Goal: Task Accomplishment & Management: Use online tool/utility

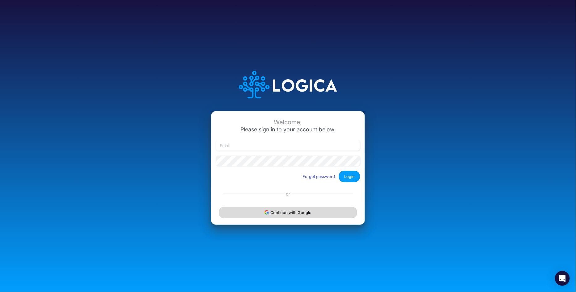
click at [290, 213] on button "Continue with Google" at bounding box center [288, 212] width 138 height 11
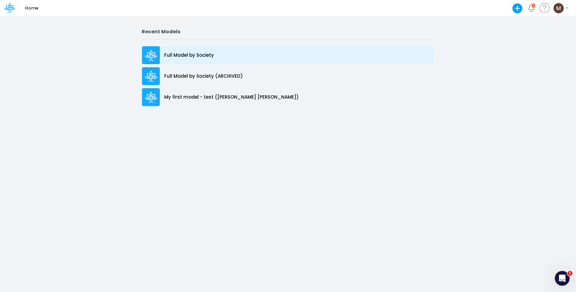
click at [191, 54] on p "Full Model by Society" at bounding box center [189, 55] width 50 height 7
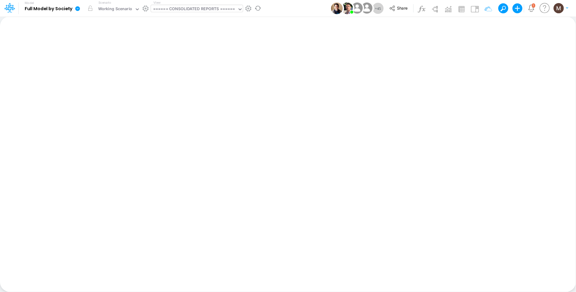
click at [176, 10] on div "====== CONSOLIDATED REPORTS ======" at bounding box center [194, 9] width 82 height 7
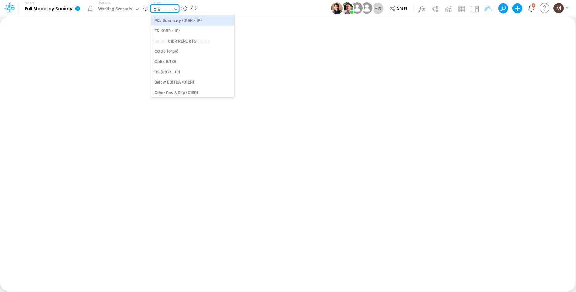
type input "01br"
click at [187, 34] on div "FS (01BR - IP)" at bounding box center [192, 31] width 83 height 10
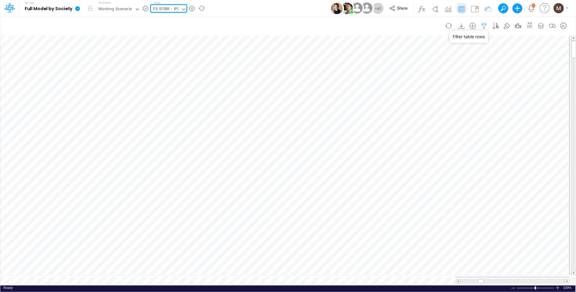
click at [484, 24] on icon "button" at bounding box center [483, 26] width 9 height 6
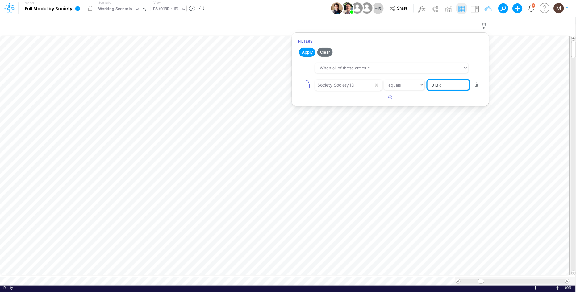
click at [448, 85] on input "01BR" at bounding box center [448, 85] width 42 height 10
type input "04BR"
click at [306, 53] on button "Apply" at bounding box center [307, 52] width 16 height 9
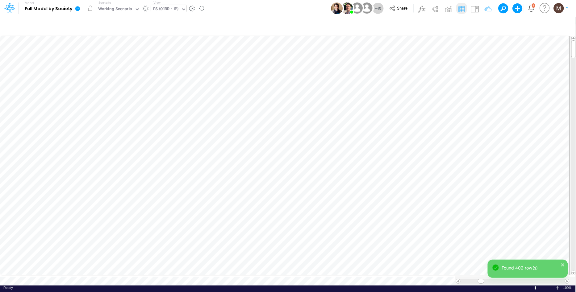
scroll to position [0, 0]
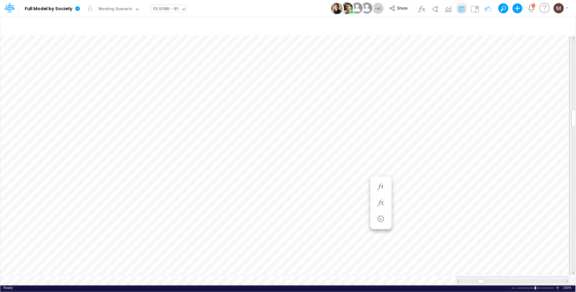
click at [169, 5] on div "FS (01BR - IP)" at bounding box center [166, 9] width 30 height 9
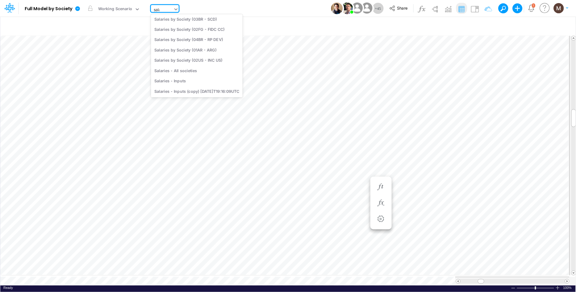
scroll to position [24, 0]
type input "salarie"
click at [178, 69] on div "Salaries - All societies" at bounding box center [197, 71] width 92 height 10
type input "Salaries - All societies"
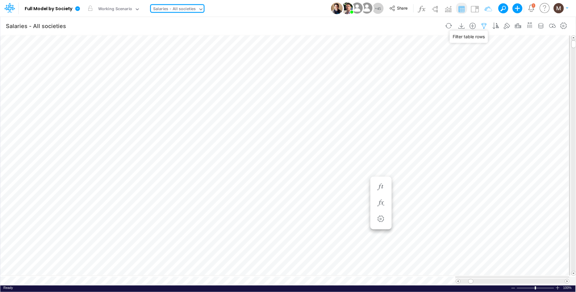
click at [484, 27] on icon "button" at bounding box center [483, 26] width 9 height 6
select select "notEqual"
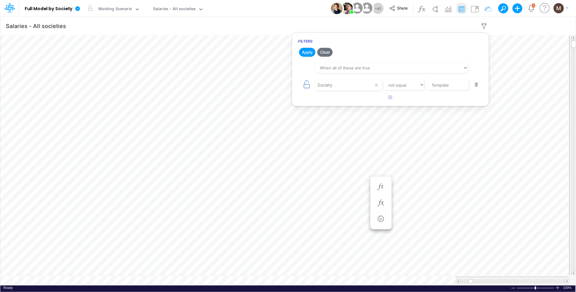
click at [304, 85] on icon "button" at bounding box center [306, 84] width 9 height 9
select select "tableSearchOR"
select select "notEqual"
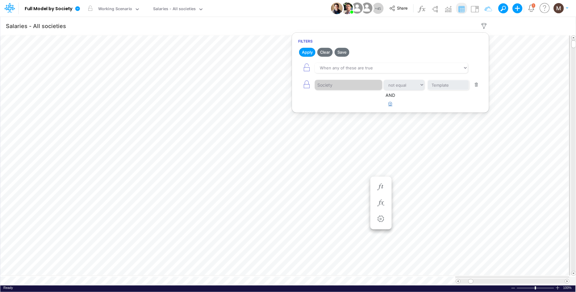
click at [389, 104] on icon "button" at bounding box center [390, 104] width 4 height 4
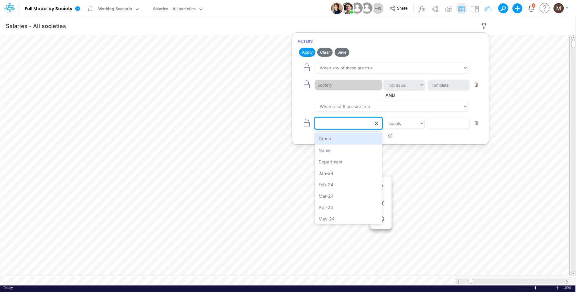
click at [343, 122] on div at bounding box center [344, 123] width 59 height 10
click at [343, 147] on div "Name" at bounding box center [348, 150] width 67 height 11
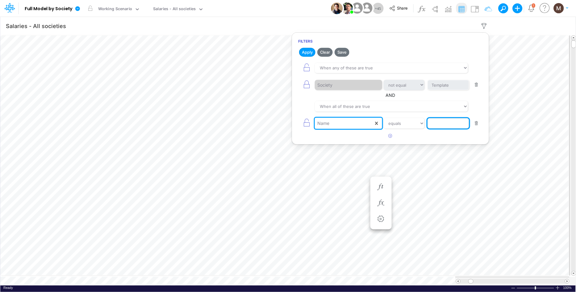
click at [437, 90] on input "text" at bounding box center [448, 85] width 42 height 10
type input "software capitalization"
click at [392, 135] on icon "button" at bounding box center [390, 136] width 4 height 4
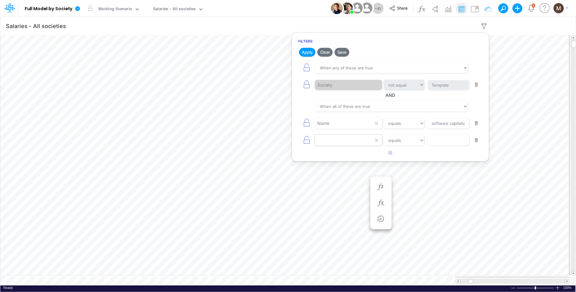
click at [344, 129] on div at bounding box center [344, 123] width 59 height 10
click at [337, 168] on div "Name" at bounding box center [348, 167] width 67 height 11
click at [441, 90] on input "text" at bounding box center [448, 85] width 42 height 10
type input "% of Salary Before Software Cap"
click at [309, 53] on button "Apply" at bounding box center [307, 52] width 16 height 9
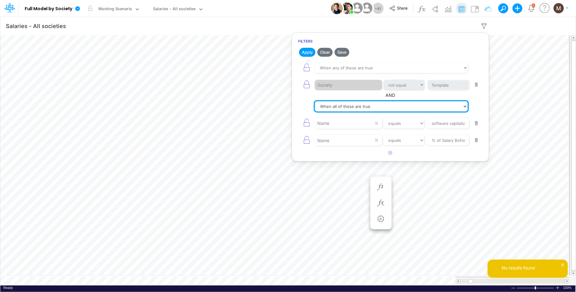
click at [355, 109] on select "When all of these are true When any of these are true" at bounding box center [391, 106] width 153 height 10
select select "tableSearchOR"
click at [315, 101] on select "When all of these are true When any of these are true" at bounding box center [391, 106] width 153 height 10
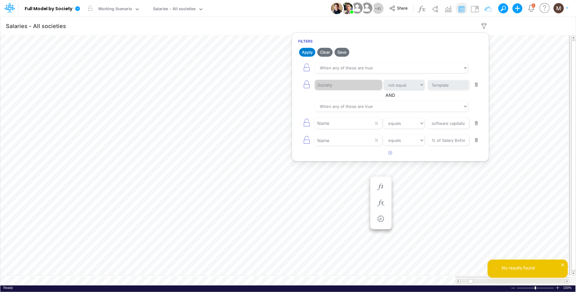
click at [306, 48] on button "Apply" at bounding box center [307, 52] width 16 height 9
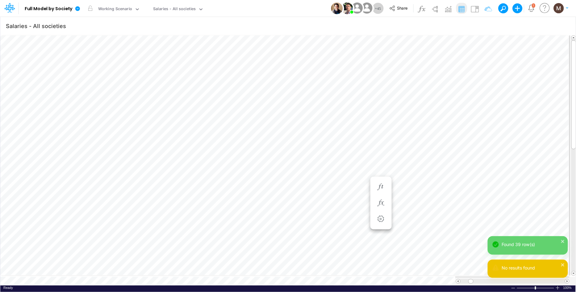
scroll to position [0, 0]
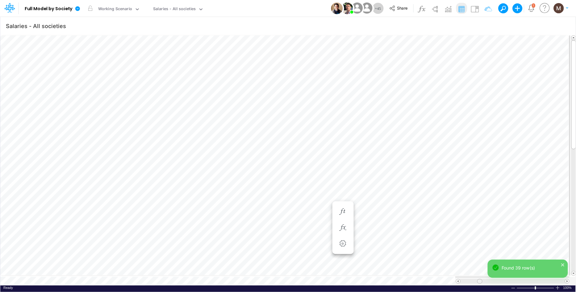
drag, startPoint x: 470, startPoint y: 279, endPoint x: 478, endPoint y: 279, distance: 7.7
click at [478, 279] on span at bounding box center [479, 281] width 4 height 4
click at [567, 279] on span at bounding box center [567, 281] width 4 height 4
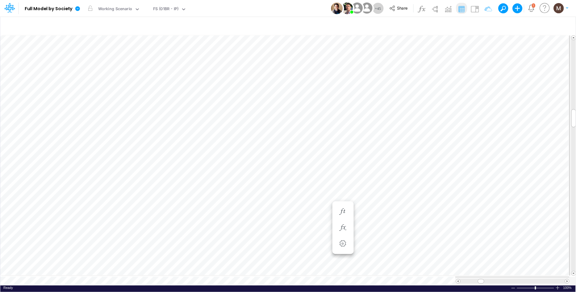
scroll to position [0, 0]
click at [486, 25] on icon "button" at bounding box center [483, 26] width 9 height 6
drag, startPoint x: 448, startPoint y: 87, endPoint x: 417, endPoint y: 82, distance: 30.9
click at [417, 82] on div "Society Society ID equals not equal starts with ends with contains 04BR" at bounding box center [390, 85] width 184 height 14
type input "01AR"
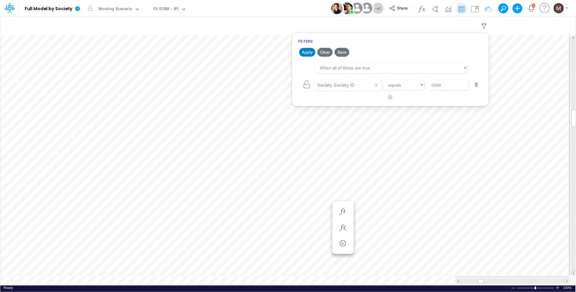
click at [301, 52] on button "Apply" at bounding box center [307, 52] width 16 height 9
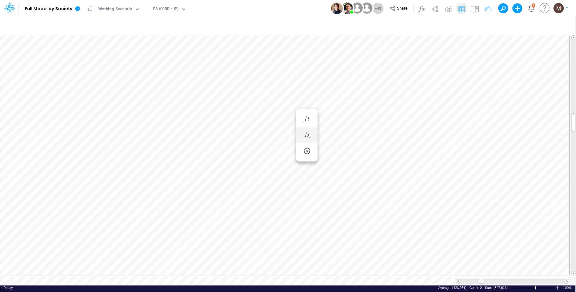
scroll to position [0, 0]
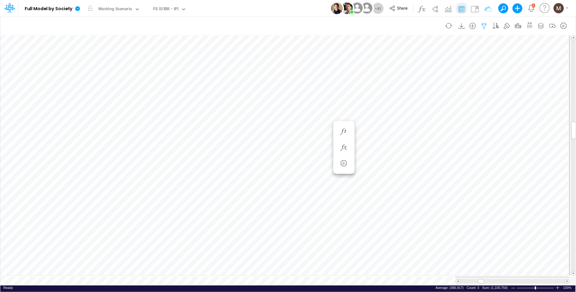
click at [484, 24] on icon "button" at bounding box center [483, 26] width 9 height 6
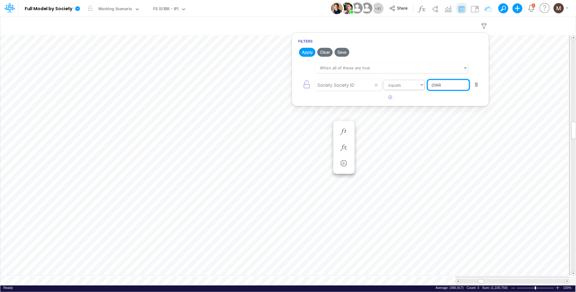
drag, startPoint x: 453, startPoint y: 86, endPoint x: 415, endPoint y: 86, distance: 38.6
click at [415, 86] on div "Society Society ID equals not equal starts with ends with contains 01AR" at bounding box center [390, 85] width 184 height 14
type input "01US"
click at [312, 52] on button "Apply" at bounding box center [307, 52] width 16 height 9
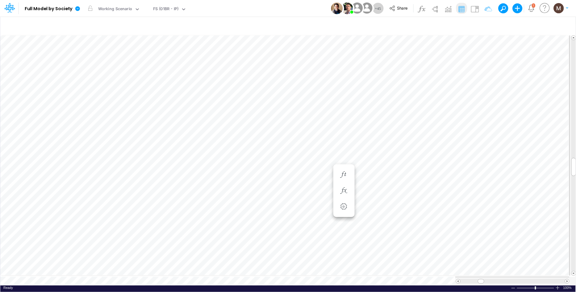
scroll to position [0, 0]
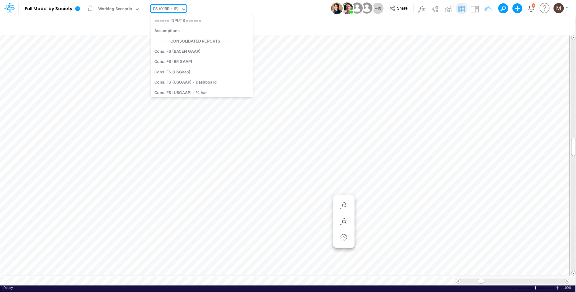
click at [177, 7] on div "FS (01BR - IP)" at bounding box center [166, 9] width 26 height 7
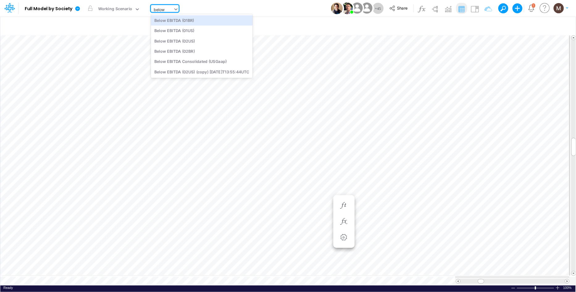
type input "below e"
click at [175, 31] on div "Below EBITDA (01US)" at bounding box center [201, 31] width 101 height 10
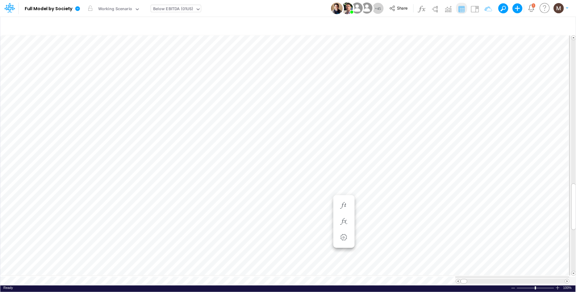
scroll to position [0, 0]
drag, startPoint x: 465, startPoint y: 279, endPoint x: 471, endPoint y: 278, distance: 6.0
click at [471, 279] on div at bounding box center [469, 281] width 7 height 5
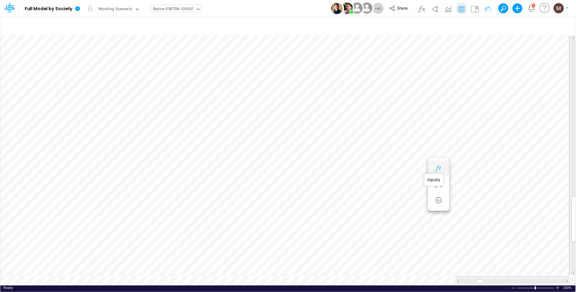
click at [438, 166] on icon "button" at bounding box center [438, 168] width 9 height 6
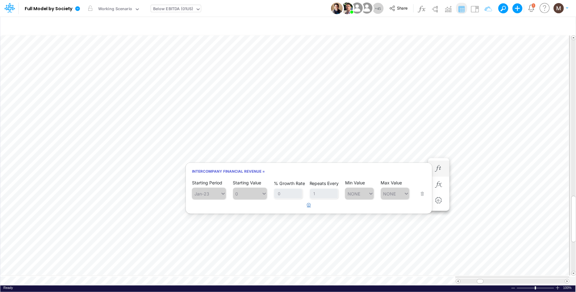
click at [307, 203] on icon "button" at bounding box center [309, 205] width 4 height 4
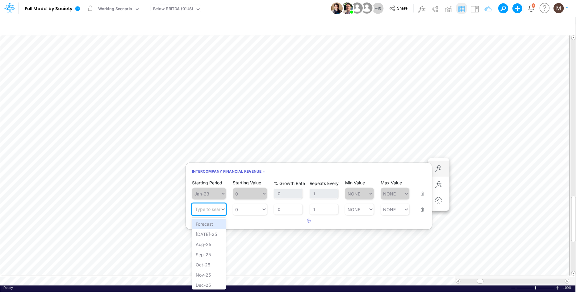
click at [216, 209] on div "Type to search..." at bounding box center [212, 209] width 34 height 5
click at [206, 234] on div "[DATE]-25" at bounding box center [209, 234] width 34 height 10
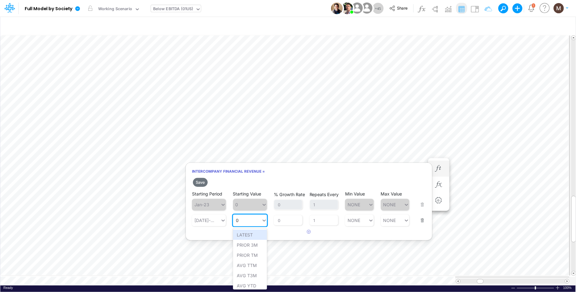
click at [250, 224] on div "0 0" at bounding box center [247, 220] width 28 height 9
drag, startPoint x: 263, startPoint y: 238, endPoint x: 300, endPoint y: 232, distance: 37.4
click at [264, 238] on div "Set value -231594" at bounding box center [255, 235] width 45 height 10
type input "-231594"
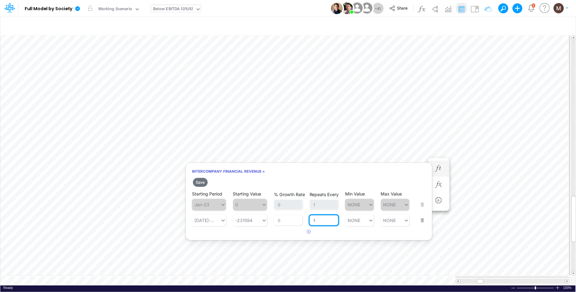
click at [320, 224] on input "1" at bounding box center [323, 220] width 29 height 10
type input "0"
click at [203, 182] on button "Save" at bounding box center [200, 182] width 15 height 9
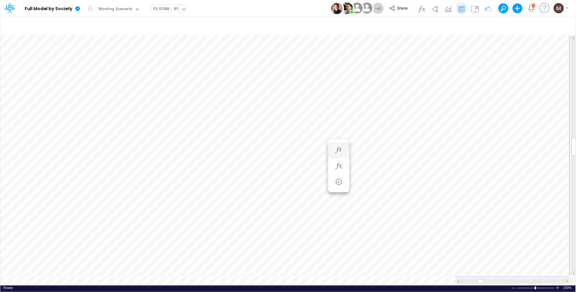
scroll to position [0, 0]
click at [437, 168] on icon "button" at bounding box center [438, 168] width 9 height 6
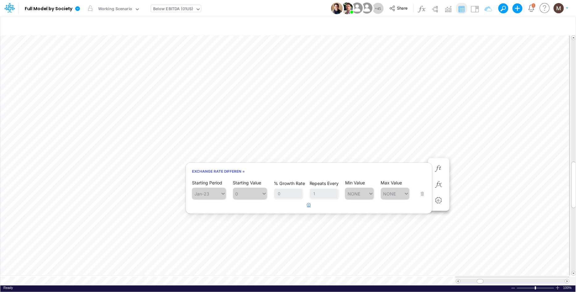
click at [309, 204] on icon "button" at bounding box center [309, 205] width 4 height 4
click at [213, 213] on div "Type to search..." at bounding box center [206, 209] width 28 height 9
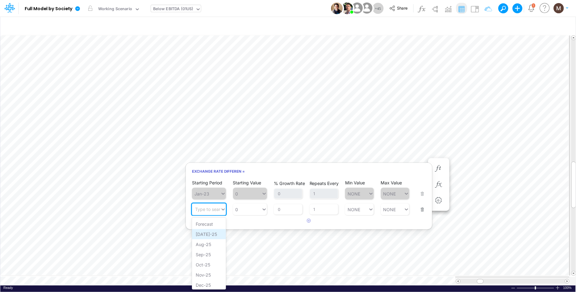
click at [211, 233] on div "[DATE]-25" at bounding box center [209, 234] width 34 height 10
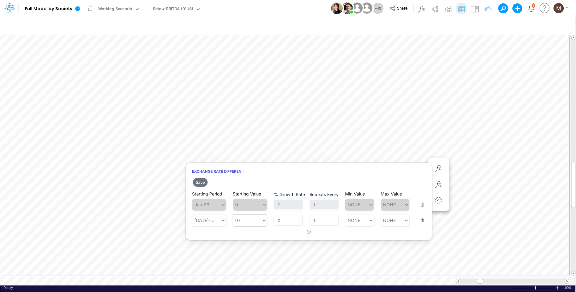
click at [241, 221] on div "0 0" at bounding box center [247, 220] width 28 height 9
click at [240, 236] on div "Set value 60731" at bounding box center [253, 235] width 40 height 10
type input "60731"
click at [318, 222] on input "1" at bounding box center [323, 220] width 29 height 10
type input "0"
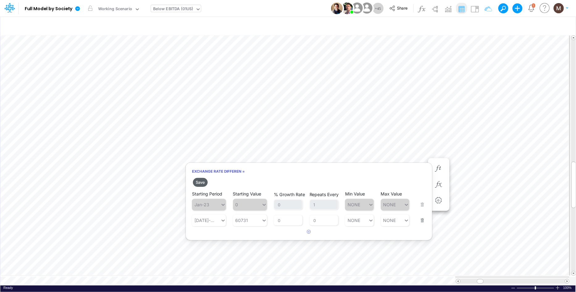
click at [198, 184] on button "Save" at bounding box center [200, 182] width 15 height 9
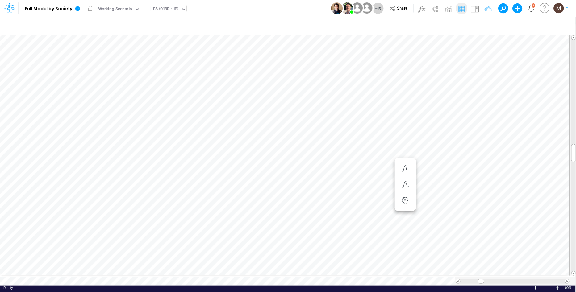
scroll to position [0, 0]
click at [482, 24] on icon "button" at bounding box center [483, 26] width 9 height 6
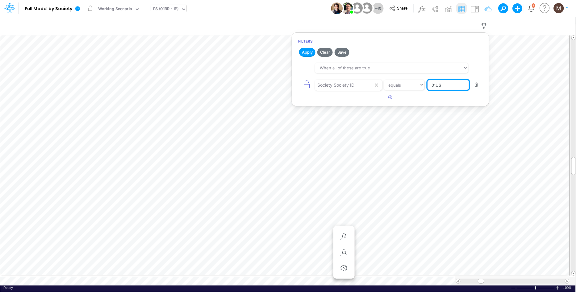
drag, startPoint x: 441, startPoint y: 85, endPoint x: 425, endPoint y: 82, distance: 16.3
click at [425, 82] on div "Society Society ID equals not equal starts with ends with contains 01US" at bounding box center [390, 85] width 184 height 14
type input "02US"
click at [303, 50] on button "Apply" at bounding box center [307, 52] width 16 height 9
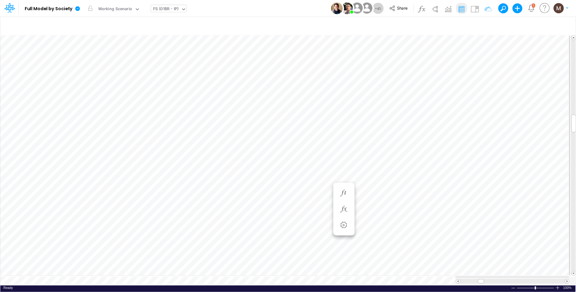
scroll to position [0, 0]
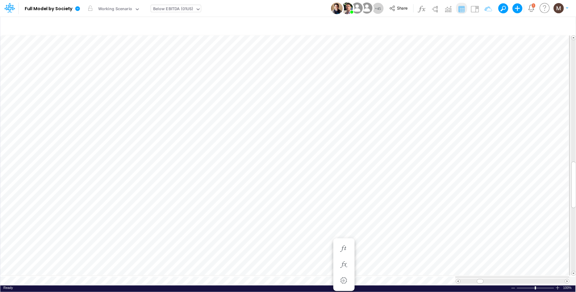
scroll to position [0, 0]
click at [170, 7] on div "Below EBITDA (01US)" at bounding box center [173, 9] width 40 height 7
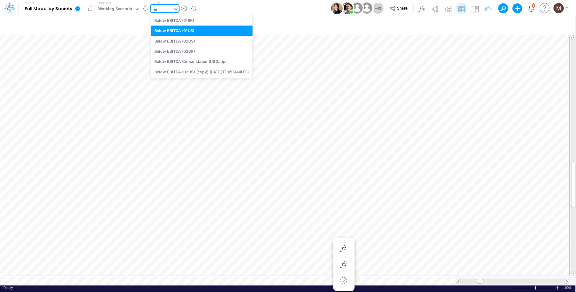
scroll to position [0, 0]
type input "below"
click at [181, 49] on div "Below EBITDA (02BR)" at bounding box center [201, 51] width 101 height 10
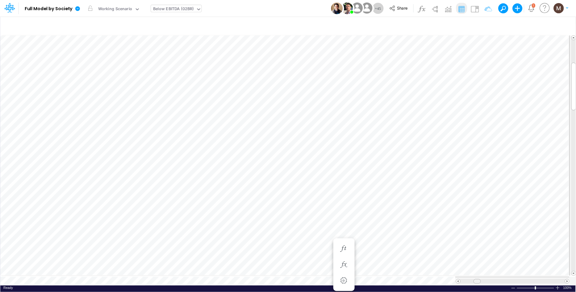
drag, startPoint x: 465, startPoint y: 280, endPoint x: 478, endPoint y: 279, distance: 13.0
click at [478, 279] on span at bounding box center [477, 281] width 4 height 4
drag, startPoint x: 482, startPoint y: 280, endPoint x: 487, endPoint y: 278, distance: 5.4
click at [487, 279] on div at bounding box center [484, 281] width 7 height 5
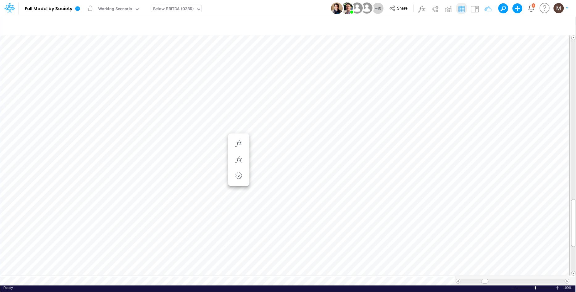
scroll to position [0, 0]
click at [271, 143] on icon "button" at bounding box center [271, 144] width 9 height 6
click at [486, 24] on icon "button" at bounding box center [483, 26] width 9 height 6
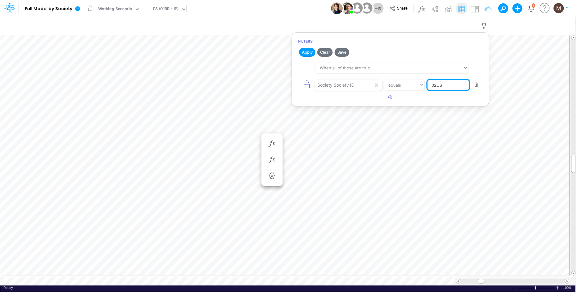
click at [442, 84] on input "02US" at bounding box center [448, 85] width 42 height 10
type input "02BR"
click at [311, 53] on button "Apply" at bounding box center [307, 52] width 16 height 9
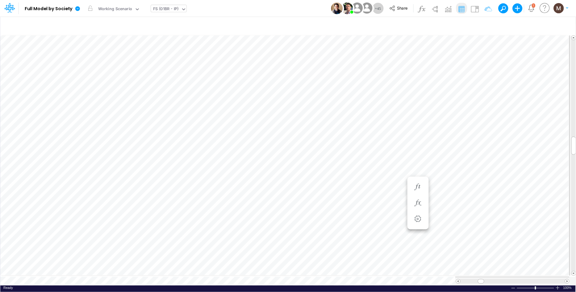
scroll to position [0, 0]
click at [347, 167] on icon "button" at bounding box center [343, 168] width 9 height 6
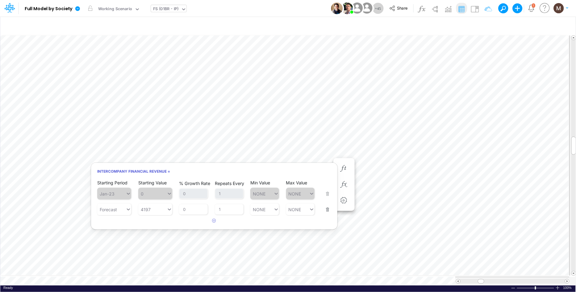
click at [330, 207] on div "Starting Period Forecast Starting Value 4197 % Growth Rate 0 Repeats Every 1 Mi…" at bounding box center [214, 205] width 234 height 19
click at [325, 212] on button "button" at bounding box center [325, 205] width 8 height 17
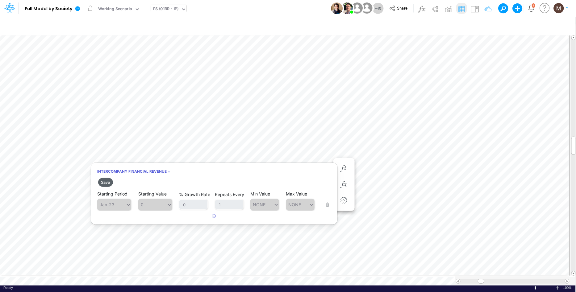
click at [105, 183] on button "Save" at bounding box center [105, 182] width 15 height 9
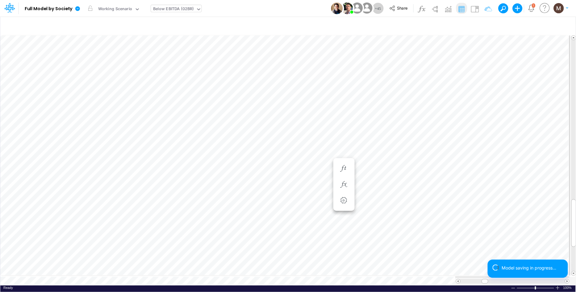
scroll to position [0, 0]
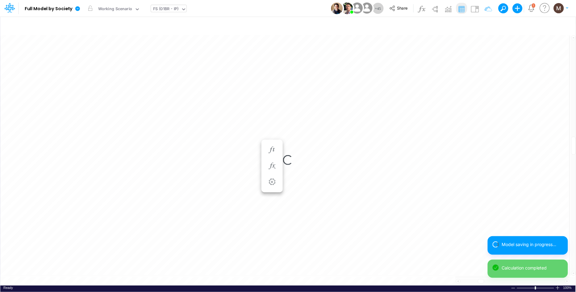
scroll to position [0, 0]
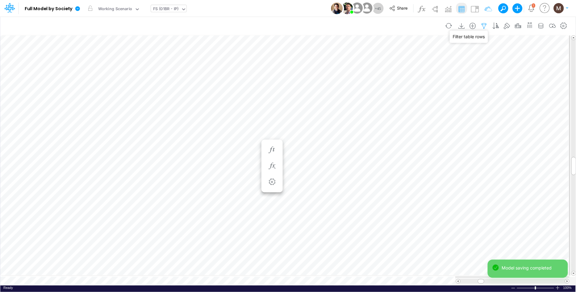
click at [486, 26] on icon "button" at bounding box center [483, 26] width 9 height 6
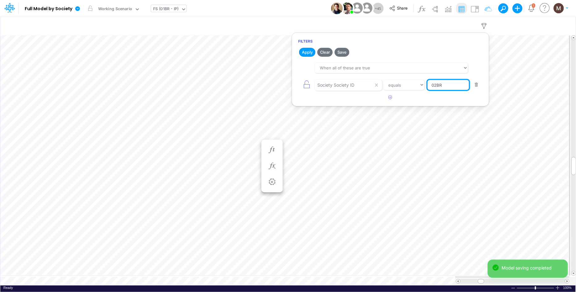
click at [447, 82] on input "02BR" at bounding box center [448, 85] width 42 height 10
click at [443, 88] on input "02BR" at bounding box center [448, 85] width 42 height 10
type input "02US"
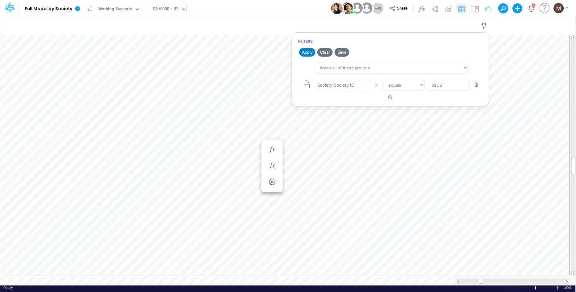
click at [310, 51] on button "Apply" at bounding box center [307, 52] width 16 height 9
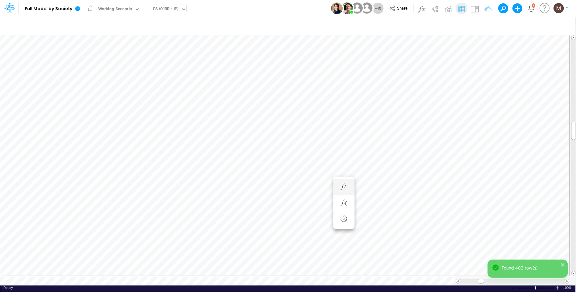
scroll to position [0, 0]
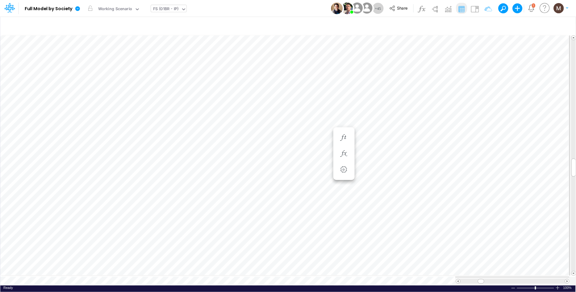
scroll to position [0, 0]
click at [484, 23] on icon "button" at bounding box center [483, 26] width 9 height 6
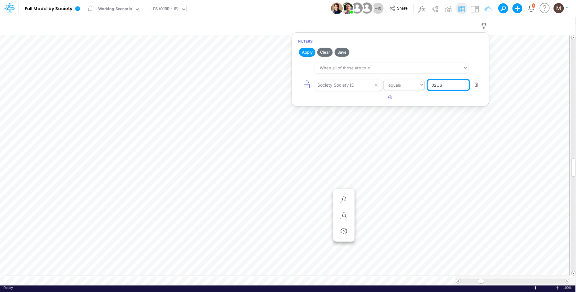
drag, startPoint x: 420, startPoint y: 87, endPoint x: 415, endPoint y: 82, distance: 7.5
click at [409, 87] on div "Society Society ID equals not equal starts with ends with contains 02US" at bounding box center [390, 85] width 184 height 14
type input "01BR"
click at [311, 51] on button "Apply" at bounding box center [307, 52] width 16 height 9
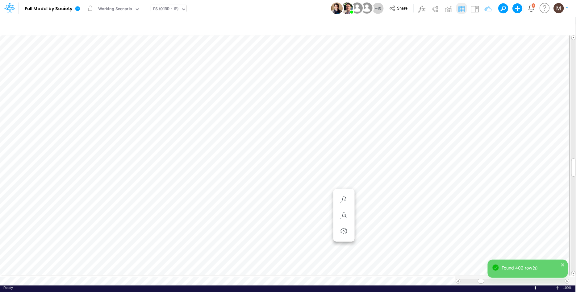
scroll to position [0, 0]
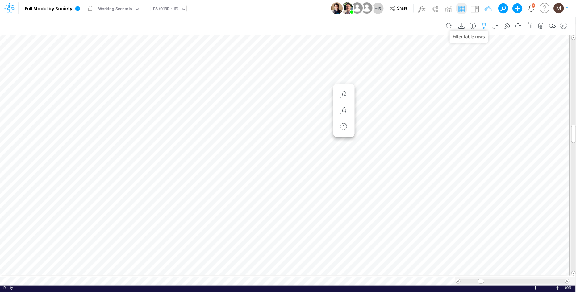
click at [483, 26] on icon "button" at bounding box center [483, 26] width 9 height 6
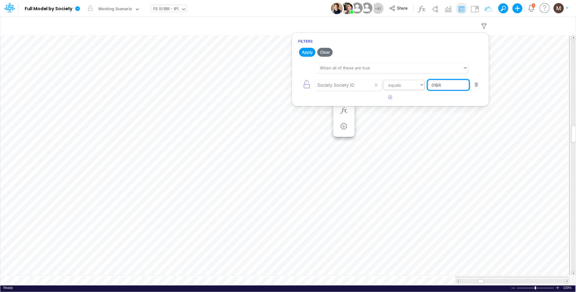
drag, startPoint x: 450, startPoint y: 86, endPoint x: 402, endPoint y: 86, distance: 47.8
click at [410, 87] on div "Society Society ID equals not equal starts with ends with contains 01BR" at bounding box center [390, 85] width 184 height 14
type input "02BR"
click at [304, 51] on button "Apply" at bounding box center [307, 52] width 16 height 9
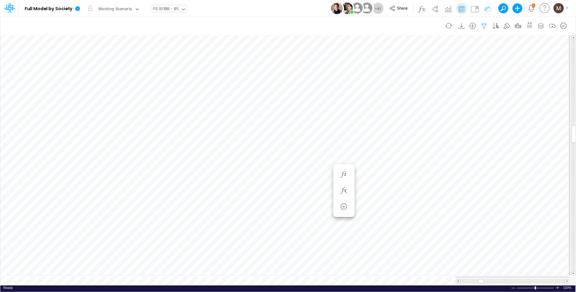
click at [484, 23] on icon "button" at bounding box center [483, 26] width 9 height 6
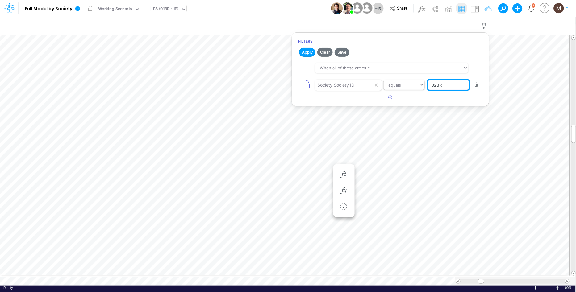
drag, startPoint x: 447, startPoint y: 85, endPoint x: 401, endPoint y: 82, distance: 46.4
click at [401, 82] on div "Society Society ID equals not equal starts with ends with contains 02BR" at bounding box center [390, 85] width 184 height 14
type input "01BR"
click at [301, 52] on button "Apply" at bounding box center [307, 52] width 16 height 9
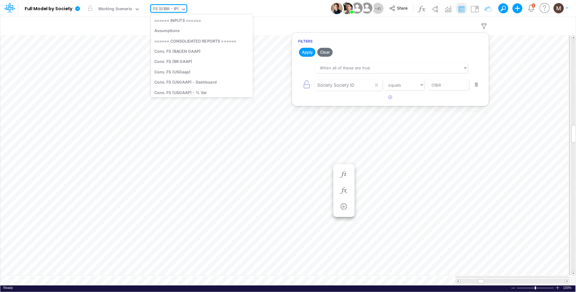
click at [162, 8] on div "FS (01BR - IP)" at bounding box center [166, 9] width 26 height 7
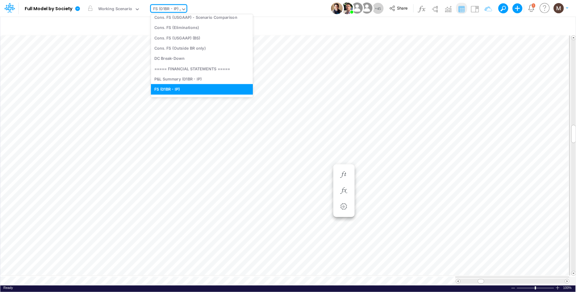
scroll to position [72, 0]
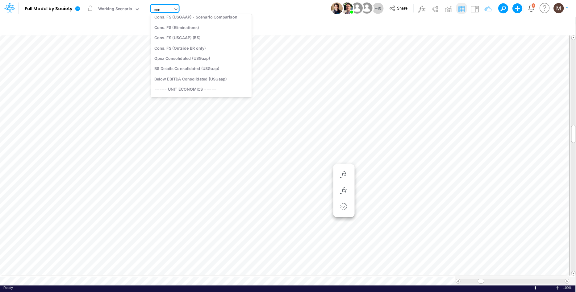
type input "cons"
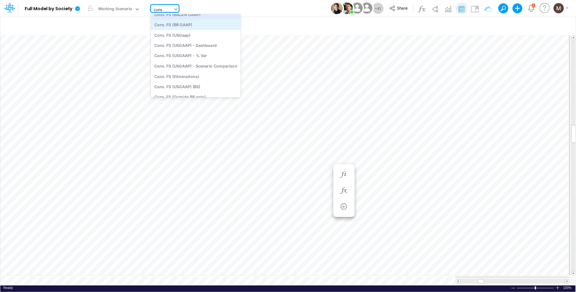
scroll to position [0, 0]
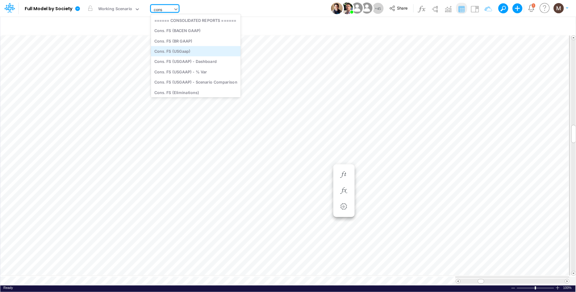
click at [180, 50] on div "Cons. FS (USGaap)" at bounding box center [196, 51] width 90 height 10
type input "Consolidated FS - USGAAP"
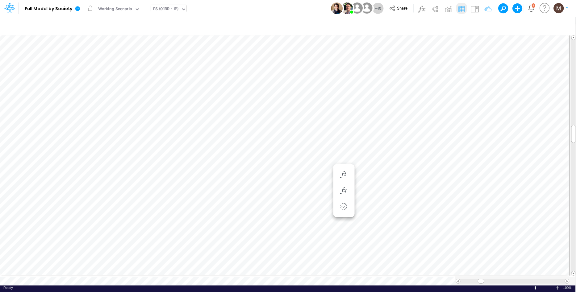
scroll to position [0, 0]
click at [483, 23] on icon "button" at bounding box center [483, 26] width 9 height 6
drag, startPoint x: 442, startPoint y: 89, endPoint x: 434, endPoint y: 85, distance: 9.0
click at [434, 85] on input "01BR" at bounding box center [448, 85] width 42 height 10
type input "03FG"
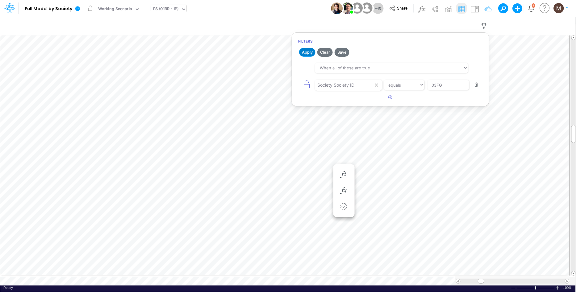
click at [310, 54] on button "Apply" at bounding box center [307, 52] width 16 height 9
click at [78, 9] on icon at bounding box center [77, 8] width 5 height 5
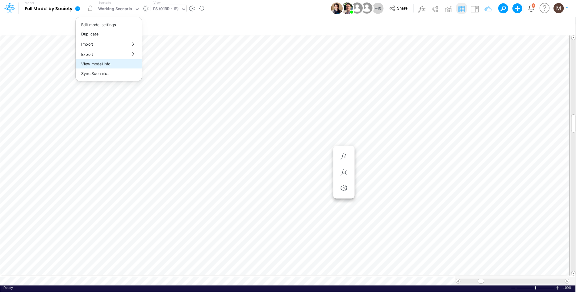
click at [108, 66] on button "View model info" at bounding box center [109, 64] width 66 height 10
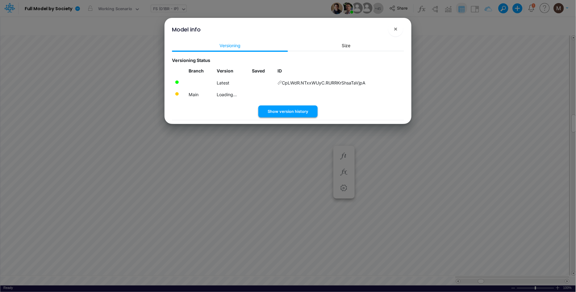
click at [301, 110] on button "Show version history" at bounding box center [287, 111] width 59 height 12
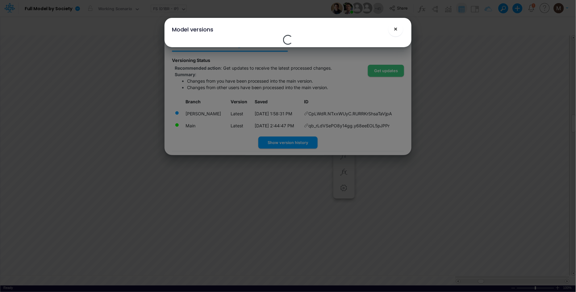
click at [396, 32] on span "×" at bounding box center [396, 28] width 4 height 7
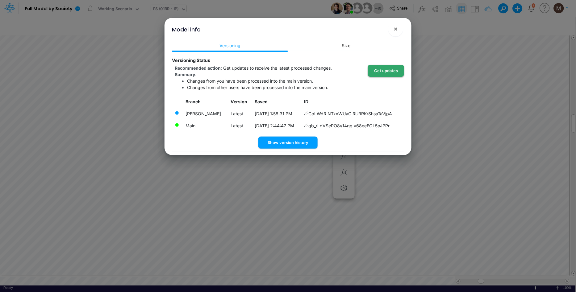
click at [387, 73] on button "Get updates" at bounding box center [386, 71] width 36 height 12
click at [398, 29] on button "×" at bounding box center [395, 29] width 15 height 15
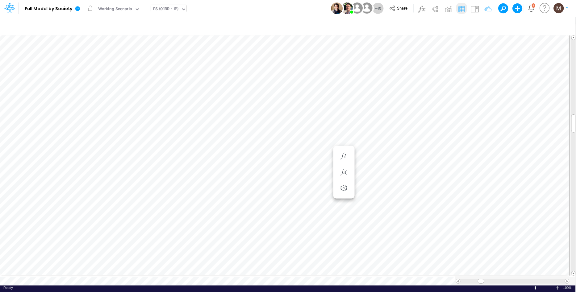
type input "Consolidated FS - USGAAP"
drag, startPoint x: 470, startPoint y: 279, endPoint x: 481, endPoint y: 277, distance: 10.3
click at [481, 279] on span at bounding box center [482, 281] width 4 height 4
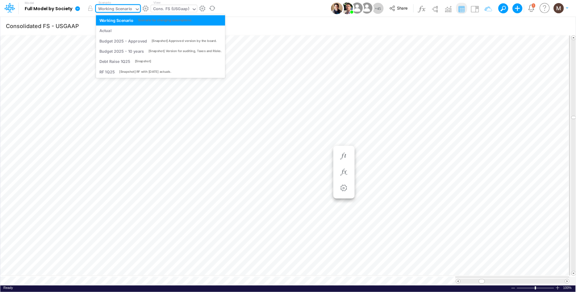
click at [124, 8] on div "Working Scenario" at bounding box center [115, 9] width 34 height 7
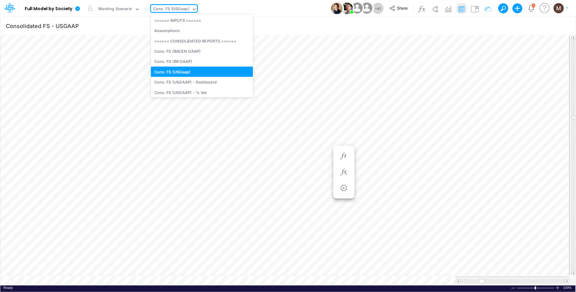
click at [171, 8] on div "Cons. FS (USGaap)" at bounding box center [171, 9] width 36 height 7
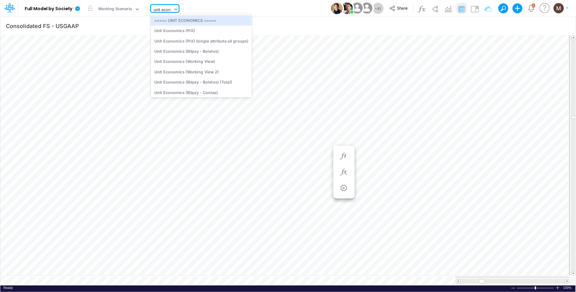
type input "unit econo"
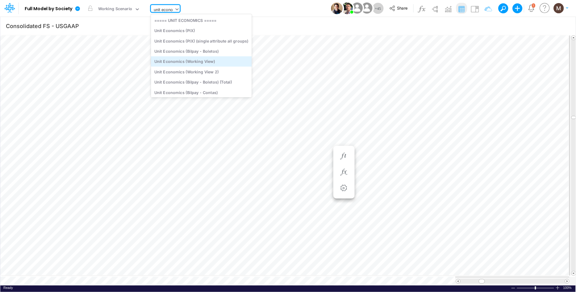
click at [194, 60] on div "Unit Economics (Working View)" at bounding box center [201, 61] width 101 height 10
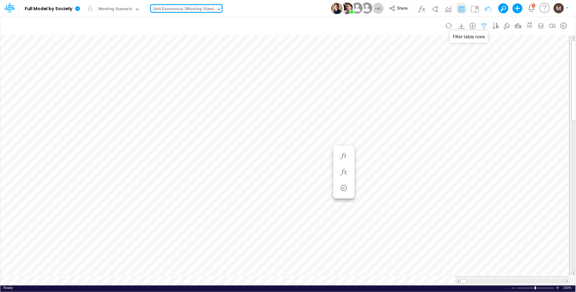
click at [483, 27] on icon "button" at bounding box center [483, 26] width 9 height 6
select select "contains"
select select "tableSearchOR"
select select "contains"
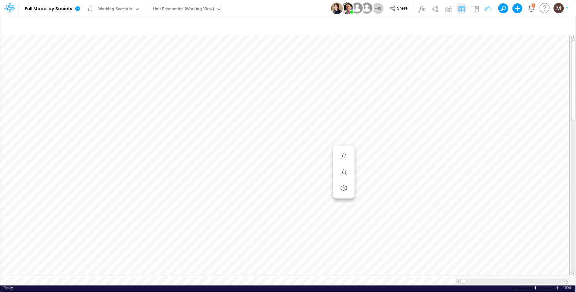
scroll to position [0, 0]
type input "Consolidated FS - USGAAP"
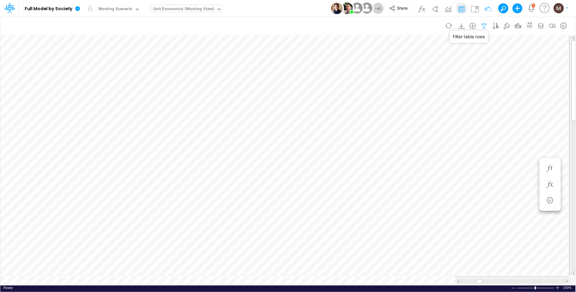
click at [483, 24] on icon "button" at bounding box center [483, 26] width 9 height 6
select select "contains"
select select "tableSearchOR"
select select "contains"
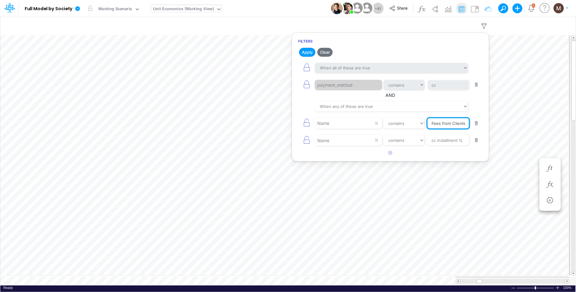
click at [467, 90] on input "Fees from Clients %" at bounding box center [448, 85] width 42 height 10
type input "Fees from Clients"
click at [421, 156] on article at bounding box center [390, 153] width 197 height 10
click at [477, 142] on button "button" at bounding box center [476, 140] width 12 height 8
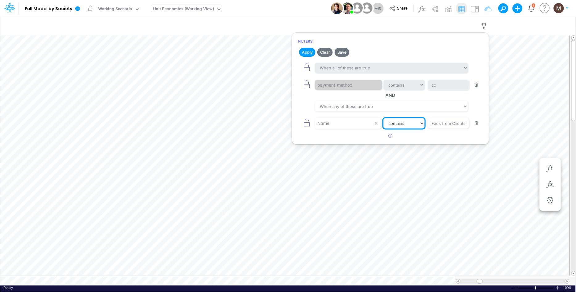
click at [406, 126] on select "equals not equal starts with ends with contains" at bounding box center [403, 123] width 41 height 10
select select "equals"
click at [383, 118] on select "equals not equal starts with ends with contains" at bounding box center [403, 123] width 41 height 10
click at [477, 87] on button "button" at bounding box center [476, 85] width 12 height 8
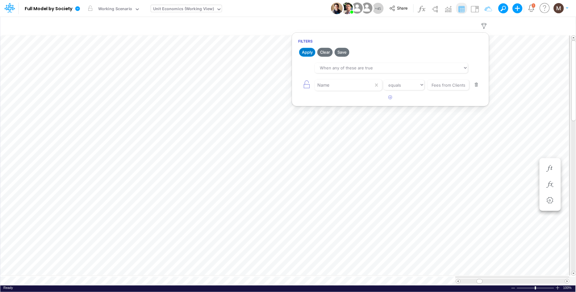
click at [308, 56] on button "Apply" at bounding box center [307, 52] width 16 height 9
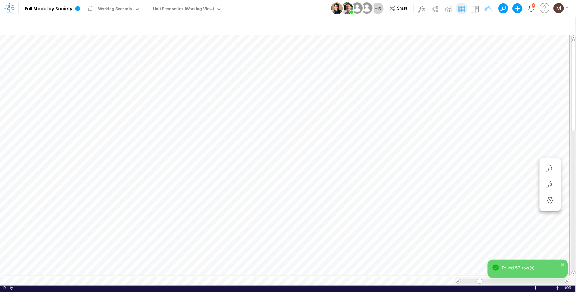
scroll to position [0, 0]
click at [516, 265] on div "Model Full Model by Society Edit model settings Duplicate Import QuickBooks Qui…" at bounding box center [288, 146] width 576 height 292
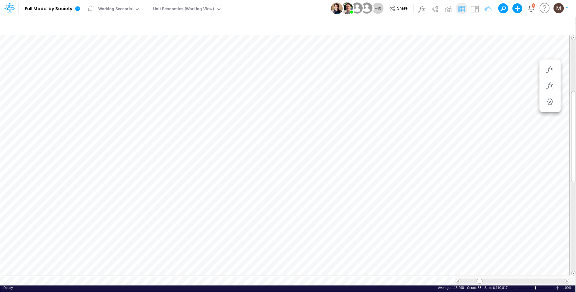
type input "Consolidated FS - USGAAP"
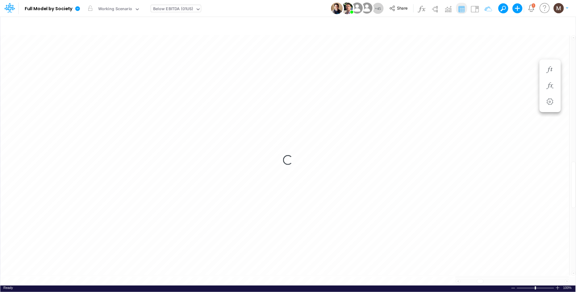
scroll to position [0, 0]
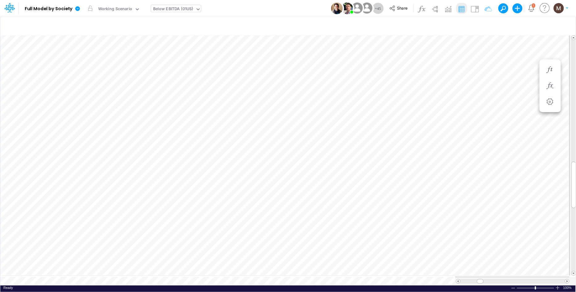
type input "Salaries - All societies"
type input "Consolidated FS - USGAAP"
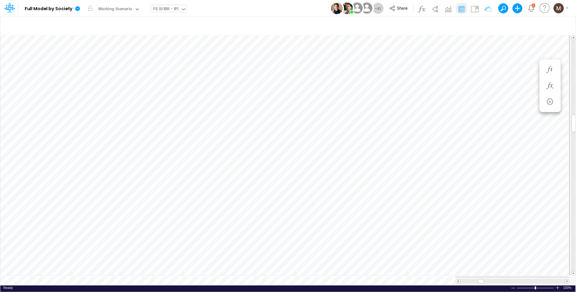
scroll to position [0, 0]
click at [484, 23] on icon "button" at bounding box center [483, 26] width 9 height 6
drag, startPoint x: 444, startPoint y: 87, endPoint x: 427, endPoint y: 86, distance: 17.6
click at [427, 86] on div "Society Society ID equals not equal starts with ends with contains 03FG" at bounding box center [390, 85] width 184 height 14
type input "01US"
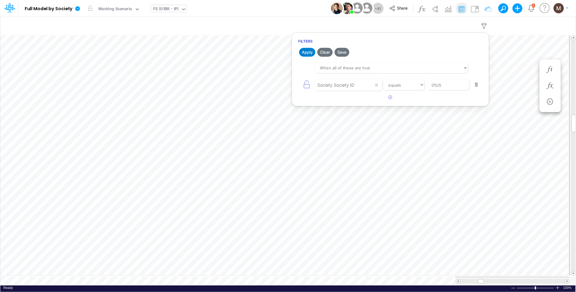
click at [308, 52] on button "Apply" at bounding box center [307, 52] width 16 height 9
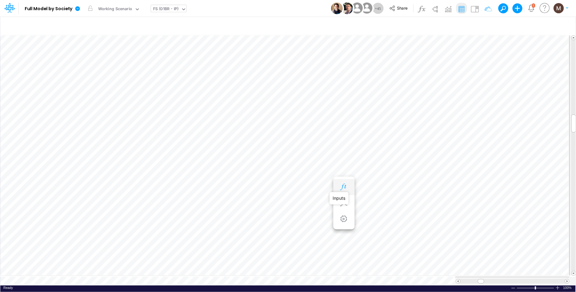
click at [343, 186] on icon "button" at bounding box center [343, 187] width 9 height 6
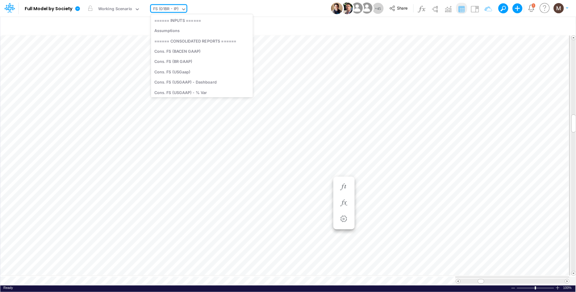
click at [164, 8] on div "FS (01BR - IP)" at bounding box center [166, 9] width 26 height 7
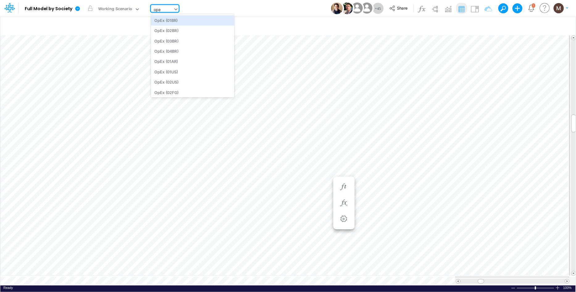
type input "opex"
click at [160, 70] on div "OpEx (01US)" at bounding box center [192, 72] width 83 height 10
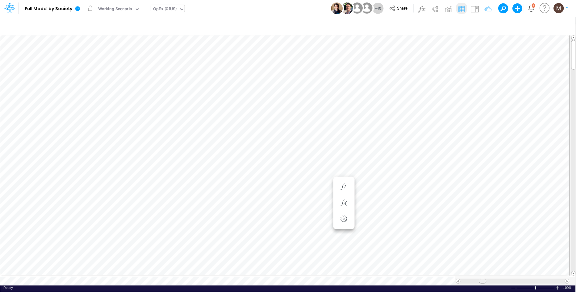
drag, startPoint x: 472, startPoint y: 279, endPoint x: 482, endPoint y: 278, distance: 10.6
click at [482, 279] on span at bounding box center [482, 281] width 4 height 4
click at [301, 212] on icon "button" at bounding box center [303, 212] width 9 height 6
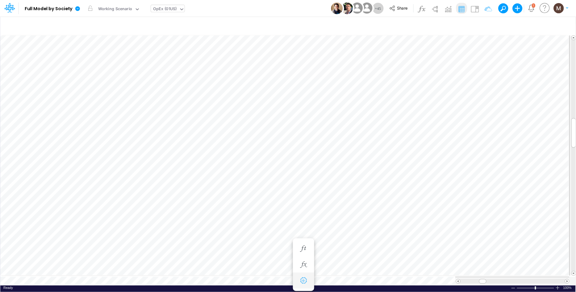
scroll to position [0, 0]
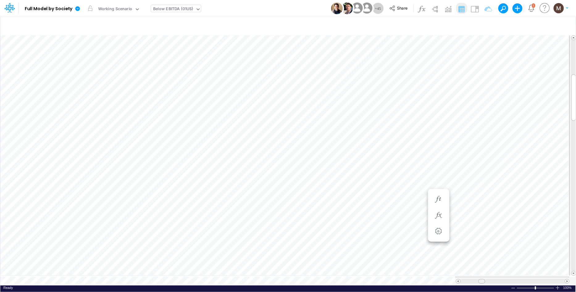
click at [481, 279] on span at bounding box center [481, 281] width 4 height 4
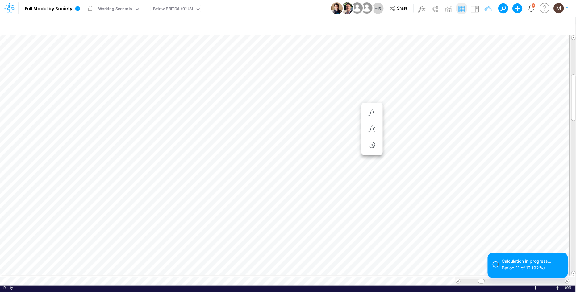
scroll to position [0, 0]
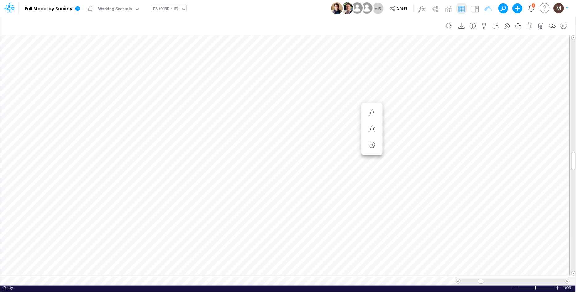
scroll to position [0, 0]
click at [483, 27] on icon "button" at bounding box center [483, 26] width 9 height 6
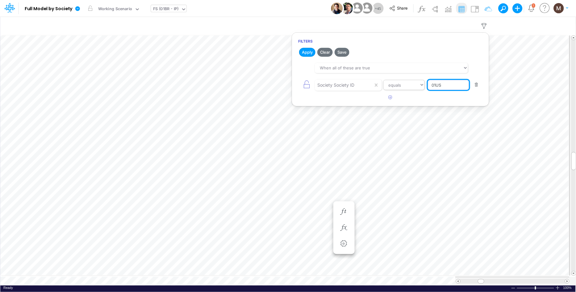
drag, startPoint x: 440, startPoint y: 85, endPoint x: 423, endPoint y: 86, distance: 17.0
click at [423, 86] on div "Society Society ID equals not equal starts with ends with contains 01US" at bounding box center [390, 85] width 184 height 14
type input "02US"
click at [303, 53] on button "Apply" at bounding box center [307, 52] width 16 height 9
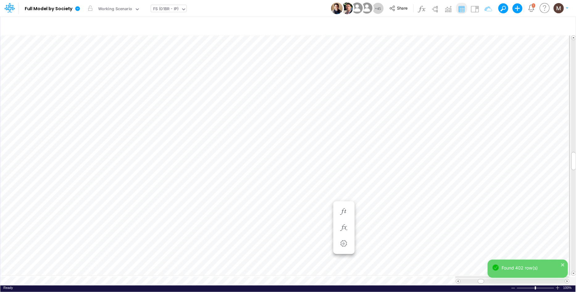
scroll to position [0, 0]
click at [485, 23] on icon "button" at bounding box center [483, 26] width 9 height 6
drag, startPoint x: 450, startPoint y: 85, endPoint x: 407, endPoint y: 82, distance: 43.3
click at [407, 82] on div "Society Society ID equals not equal starts with ends with contains 02US" at bounding box center [390, 85] width 184 height 14
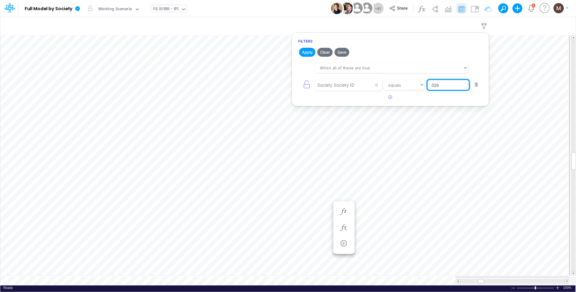
type input "02BR"
click at [305, 53] on button "Apply" at bounding box center [307, 52] width 16 height 9
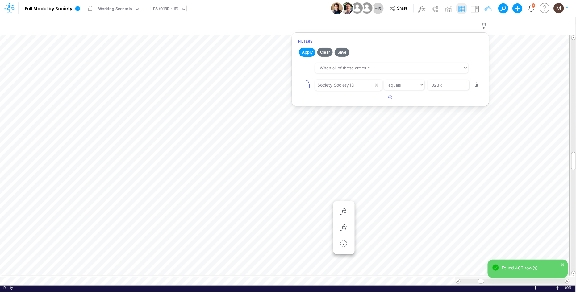
scroll to position [0, 0]
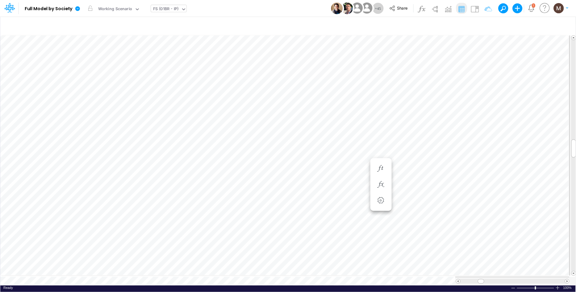
scroll to position [0, 0]
click at [482, 24] on icon "button" at bounding box center [483, 26] width 9 height 6
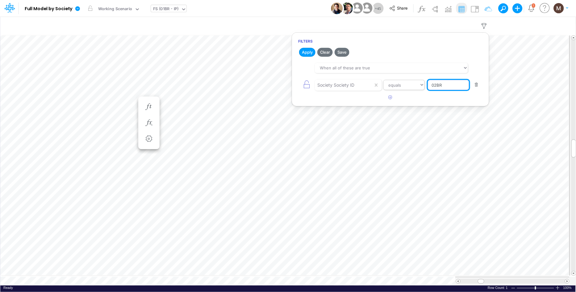
drag, startPoint x: 446, startPoint y: 86, endPoint x: 404, endPoint y: 83, distance: 41.4
click at [404, 83] on div "Society Society ID equals not equal starts with ends with contains 02BR" at bounding box center [390, 85] width 184 height 14
type input "03FG"
click at [306, 52] on button "Apply" at bounding box center [307, 52] width 16 height 9
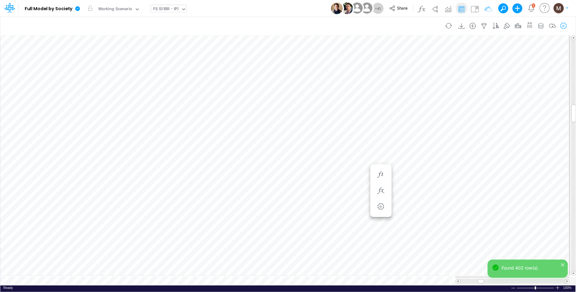
scroll to position [0, 0]
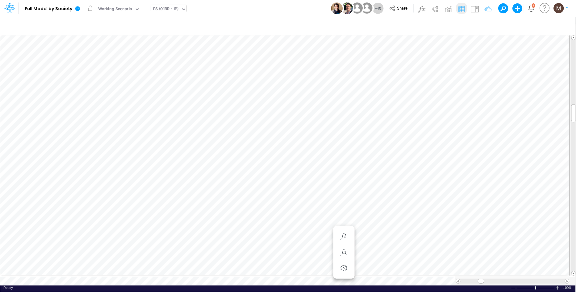
click at [161, 8] on div "FS (01BR - IP)" at bounding box center [166, 9] width 26 height 7
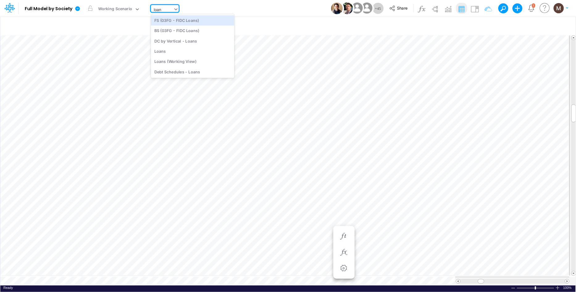
type input "loans"
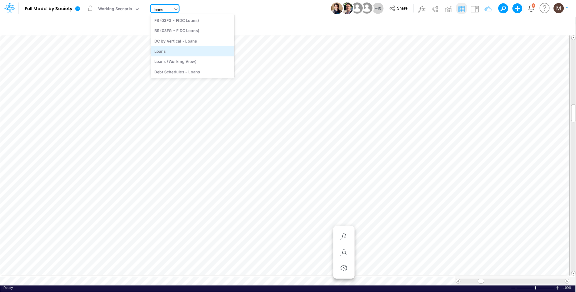
click at [171, 51] on div "Loans" at bounding box center [192, 51] width 83 height 10
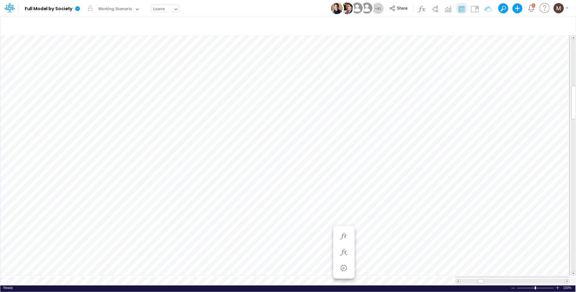
scroll to position [0, 0]
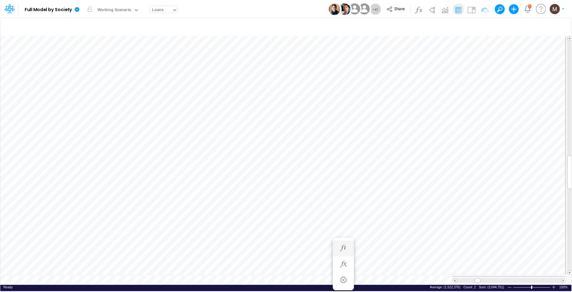
scroll to position [0, 0]
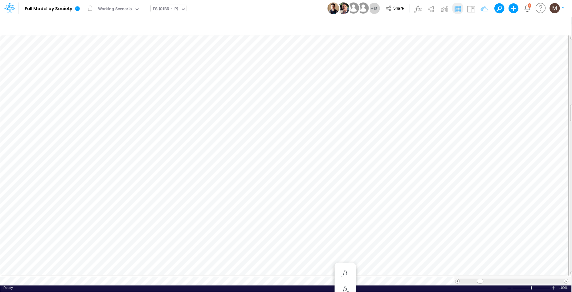
scroll to position [0, 0]
click at [481, 24] on icon "button" at bounding box center [480, 26] width 9 height 6
drag, startPoint x: 447, startPoint y: 82, endPoint x: 430, endPoint y: 83, distance: 17.0
click at [430, 83] on input "03FG" at bounding box center [448, 85] width 42 height 10
type input "02BR"
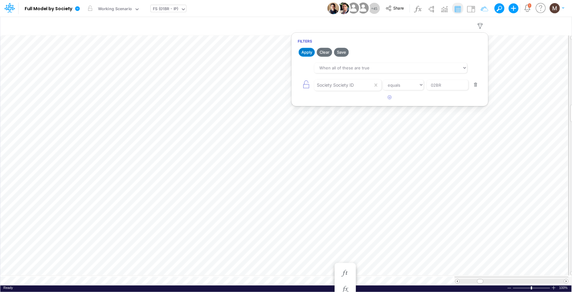
click at [312, 52] on button "Apply" at bounding box center [307, 52] width 16 height 9
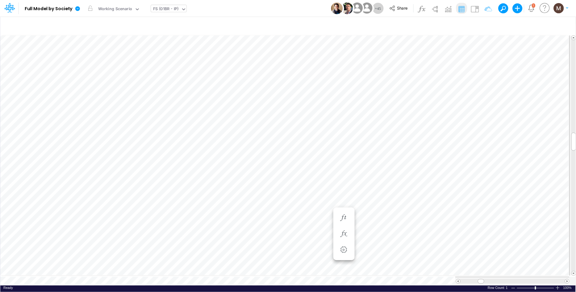
scroll to position [0, 0]
click at [347, 189] on icon "button" at bounding box center [343, 187] width 9 height 6
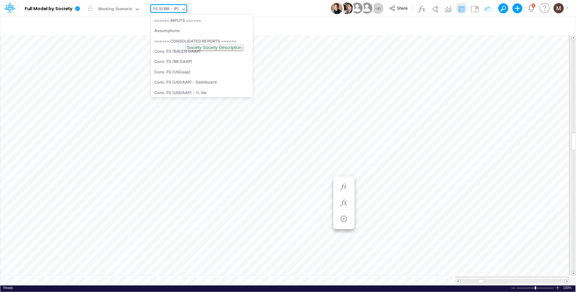
click at [163, 10] on div "FS (01BR - IP)" at bounding box center [166, 9] width 26 height 7
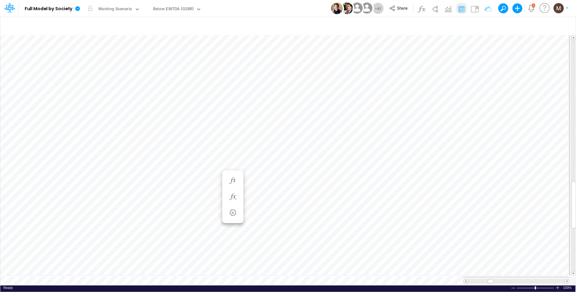
scroll to position [0, 0]
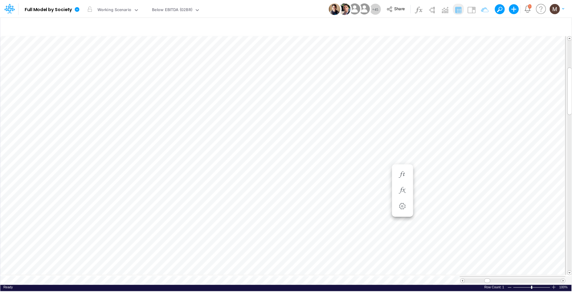
scroll to position [0, 0]
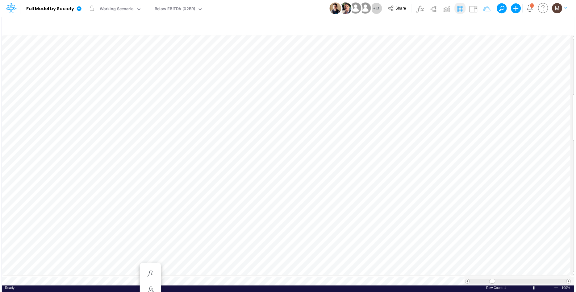
scroll to position [0, 0]
click at [182, 10] on div "Below EBITDA (02BR)" at bounding box center [173, 9] width 40 height 7
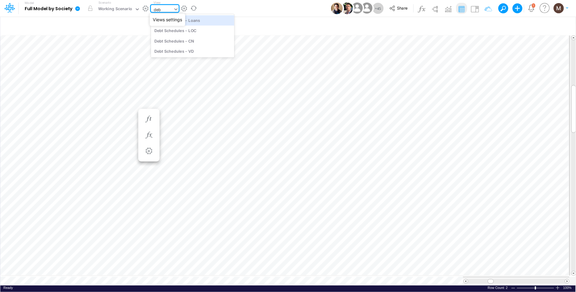
type input "debt"
click at [184, 52] on div "Debt Schedules - VD" at bounding box center [192, 51] width 83 height 10
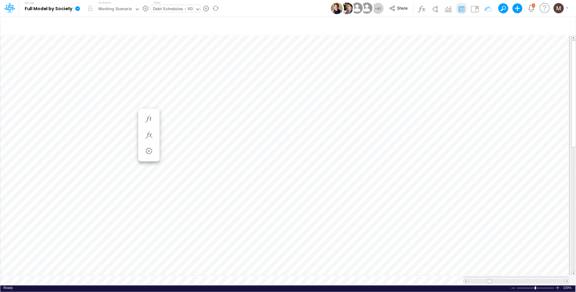
drag, startPoint x: 472, startPoint y: 279, endPoint x: 490, endPoint y: 280, distance: 18.3
click at [490, 280] on span at bounding box center [489, 281] width 4 height 4
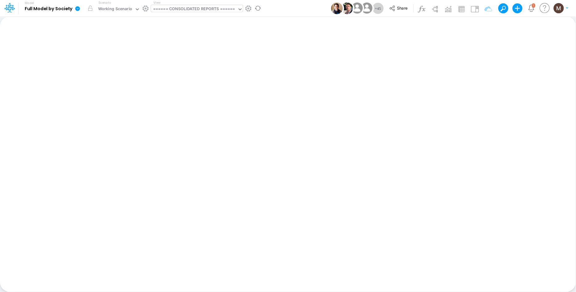
click at [196, 286] on div "Insert new Conditional formatting Paste Cut Copy AutoFill Close Ready 100% Sum:…" at bounding box center [287, 154] width 575 height 276
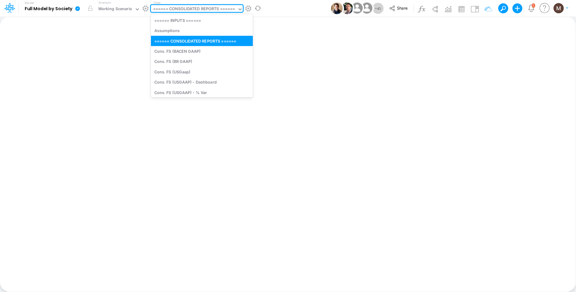
click at [202, 6] on div "====== CONSOLIDATED REPORTS ======" at bounding box center [194, 9] width 82 height 7
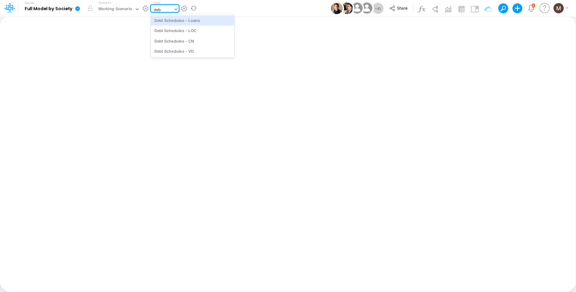
type input "debt"
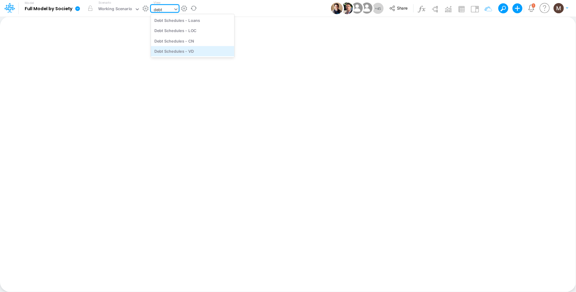
click at [198, 52] on div "Debt Schedules - VD" at bounding box center [192, 51] width 83 height 10
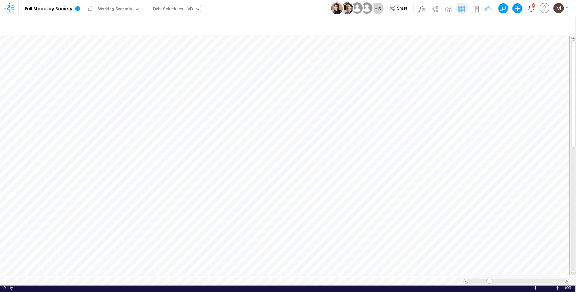
type input "Salaries - All societies"
click at [113, 274] on span "Close" at bounding box center [115, 274] width 17 height 6
click at [184, 9] on div "Debt Schedules - VD" at bounding box center [173, 9] width 40 height 7
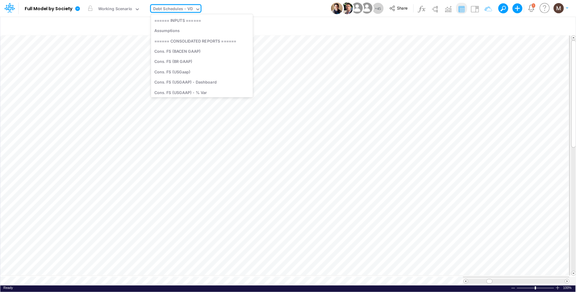
scroll to position [1651, 0]
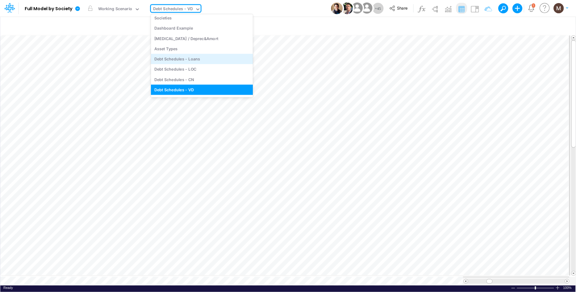
click at [172, 59] on div "Debt Schedules - Loans" at bounding box center [202, 59] width 102 height 10
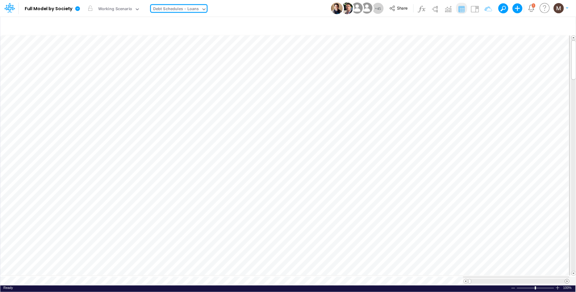
click at [568, 279] on span at bounding box center [567, 281] width 4 height 4
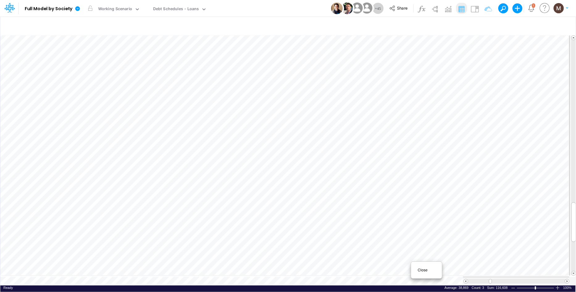
click at [418, 269] on span "Close" at bounding box center [426, 270] width 17 height 6
click at [369, 272] on span "Close" at bounding box center [373, 273] width 17 height 6
click at [341, 274] on span "Close" at bounding box center [347, 273] width 17 height 6
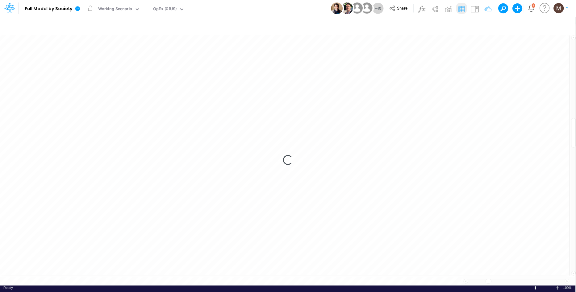
scroll to position [0, 0]
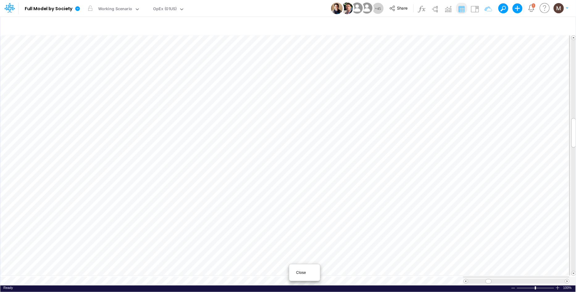
click at [304, 272] on span "Close" at bounding box center [304, 273] width 17 height 6
click at [156, 273] on span "Close" at bounding box center [157, 272] width 17 height 6
type input "Consolidated FS - USGAAP"
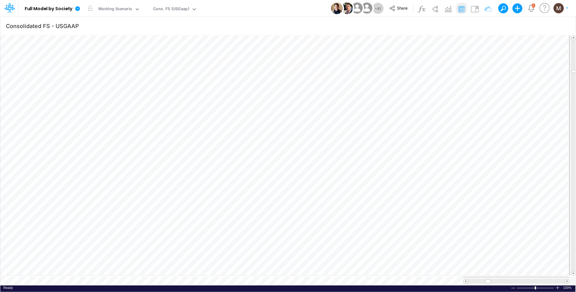
scroll to position [0, 0]
click at [188, 11] on div "Unit Economics (Working View)" at bounding box center [183, 9] width 61 height 7
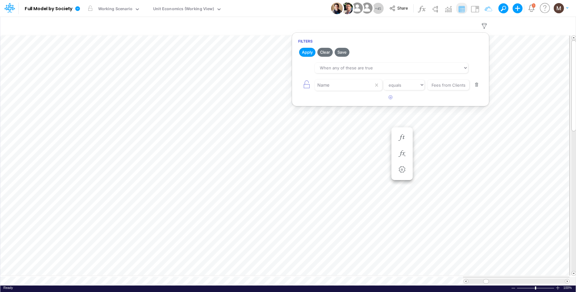
select select "tableSearchOR"
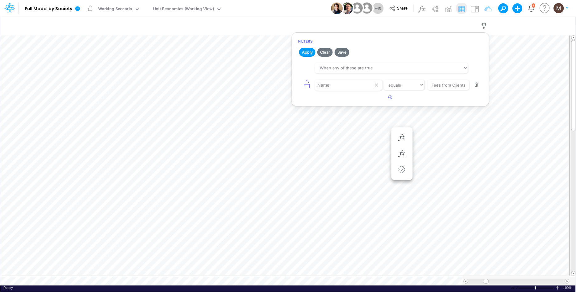
scroll to position [0, 0]
click at [477, 84] on button "button" at bounding box center [476, 85] width 12 height 8
click at [390, 66] on icon "button" at bounding box center [390, 66] width 4 height 4
select select "tableSearchOR"
click at [341, 85] on div at bounding box center [344, 85] width 59 height 10
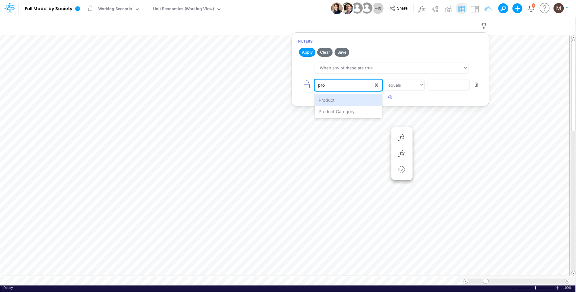
type input "produ"
click at [334, 99] on div "Product" at bounding box center [348, 99] width 67 height 11
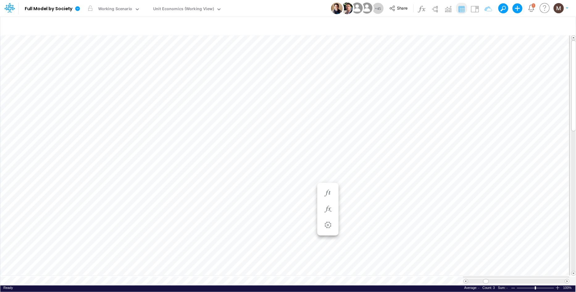
scroll to position [0, 0]
click at [516, 24] on icon "button" at bounding box center [517, 26] width 9 height 6
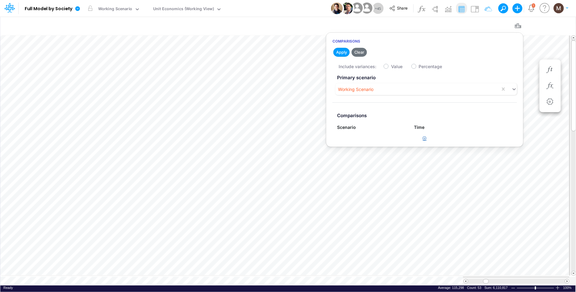
click at [425, 139] on icon "button" at bounding box center [425, 138] width 4 height 4
click at [387, 142] on div "Type to search..." at bounding box center [368, 141] width 63 height 10
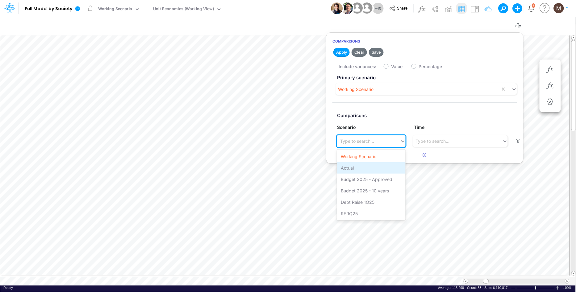
click at [367, 169] on div "Actual" at bounding box center [371, 167] width 68 height 11
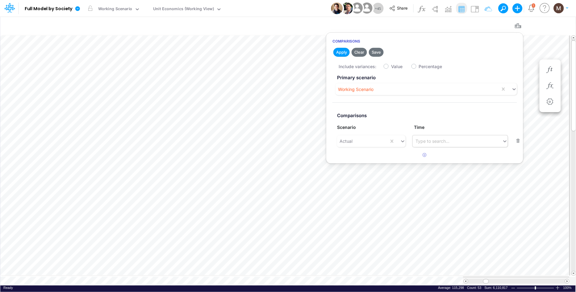
click at [439, 144] on div "Type to search..." at bounding box center [432, 141] width 34 height 6
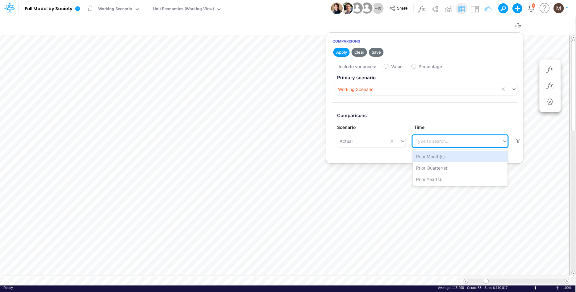
click at [391, 64] on label "Value" at bounding box center [396, 66] width 11 height 6
click at [391, 64] on input "Value" at bounding box center [393, 65] width 4 height 4
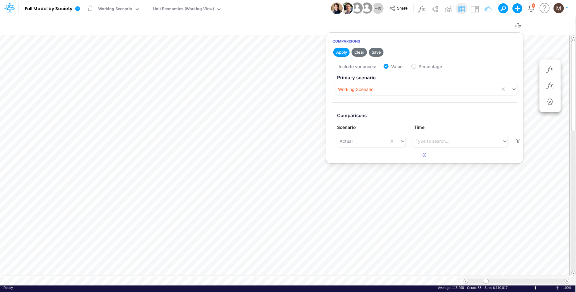
click at [391, 66] on label "Value" at bounding box center [396, 66] width 11 height 6
click at [391, 66] on input "Value" at bounding box center [393, 65] width 4 height 4
click at [391, 67] on label "Value" at bounding box center [396, 66] width 11 height 6
click at [391, 67] on input "Value" at bounding box center [393, 65] width 4 height 4
checkbox input "true"
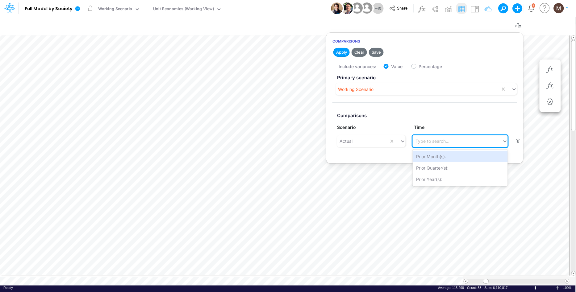
click at [433, 140] on div "Type to search..." at bounding box center [432, 141] width 34 height 6
click at [427, 111] on label "Comparisons" at bounding box center [424, 115] width 184 height 11
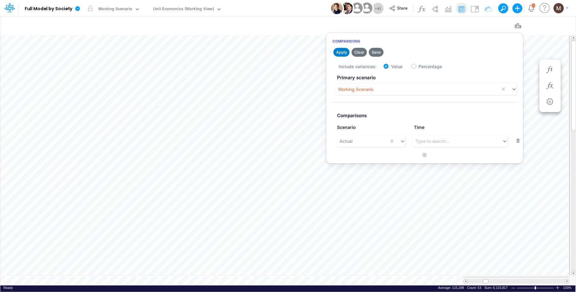
click at [338, 52] on button "Apply" at bounding box center [341, 52] width 16 height 9
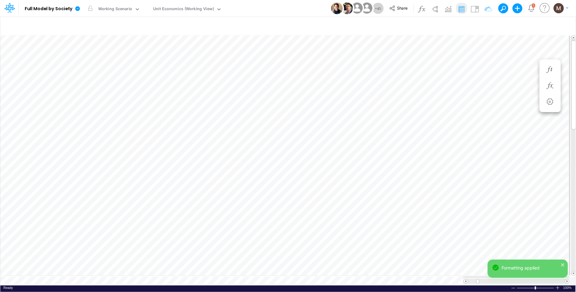
scroll to position [0, 0]
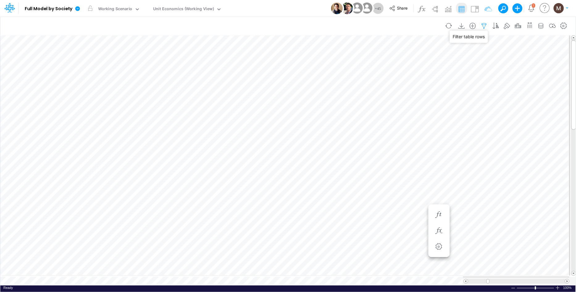
click at [484, 23] on icon "button" at bounding box center [483, 26] width 9 height 6
select select "tableSearchOR"
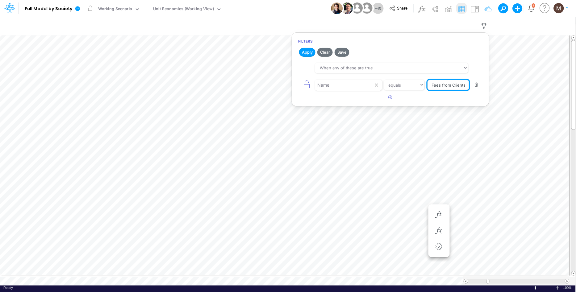
click at [457, 85] on input "Fees from Clients" at bounding box center [448, 85] width 42 height 10
type input "CC Installment"
click at [304, 55] on button "Apply" at bounding box center [307, 52] width 16 height 9
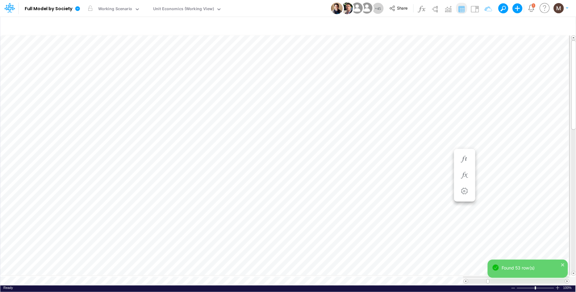
scroll to position [0, 0]
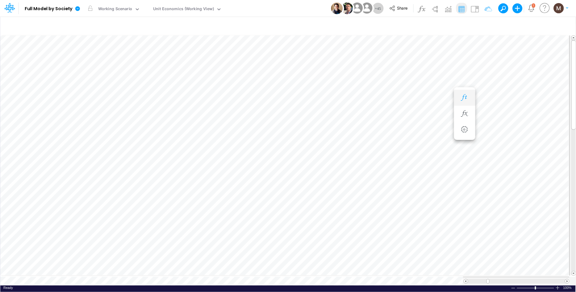
scroll to position [0, 0]
click at [203, 10] on div "Unit Economics (Working View)" at bounding box center [183, 9] width 61 height 7
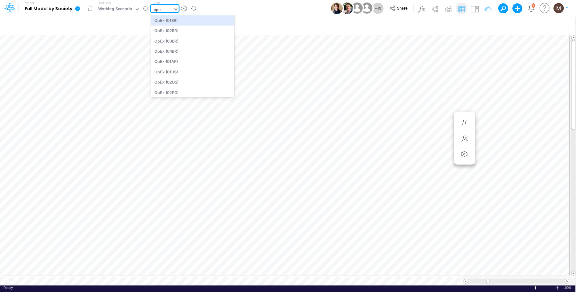
type input "opex"
click at [188, 21] on div "OpEx (01BR)" at bounding box center [192, 20] width 83 height 10
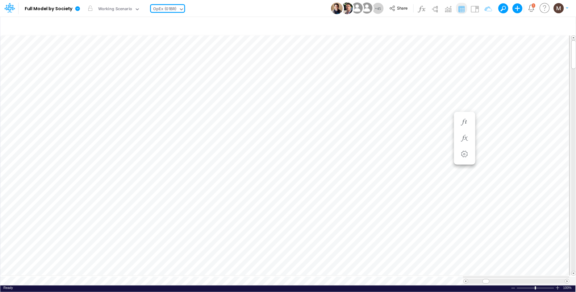
click at [162, 6] on div "OpEx (01BR)" at bounding box center [164, 9] width 23 height 7
type input "cogs"
click at [191, 21] on div "COGS (01BR)" at bounding box center [192, 20] width 83 height 10
click at [485, 279] on span at bounding box center [487, 281] width 4 height 4
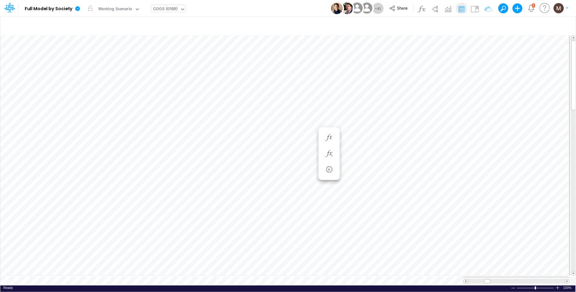
scroll to position [0, 0]
click at [331, 131] on icon "button" at bounding box center [328, 131] width 9 height 6
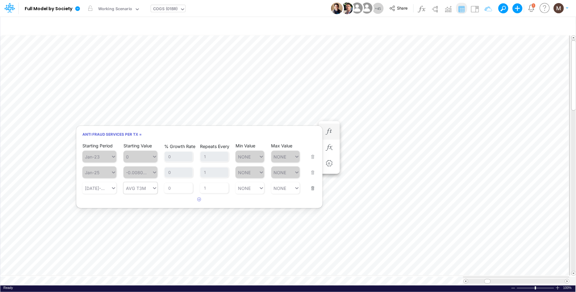
type input "AVG T3M"
click at [153, 188] on icon at bounding box center [155, 188] width 6 height 6
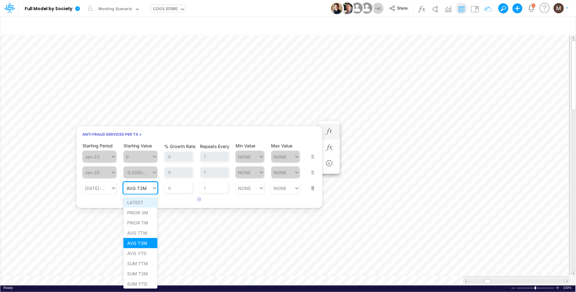
click at [142, 202] on div "LATEST" at bounding box center [140, 202] width 34 height 10
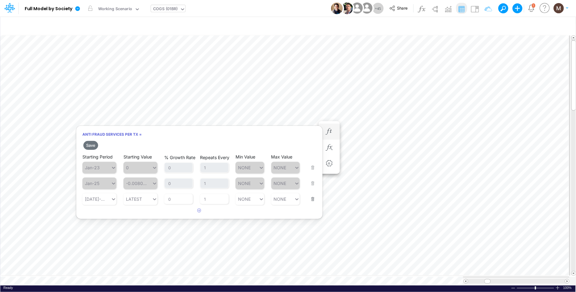
drag, startPoint x: 90, startPoint y: 148, endPoint x: 108, endPoint y: 147, distance: 18.2
click at [90, 148] on button "Save" at bounding box center [90, 145] width 15 height 9
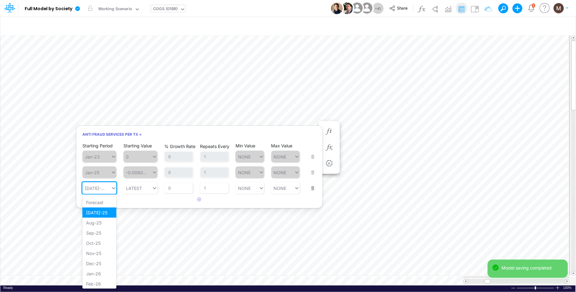
click at [112, 189] on icon at bounding box center [114, 188] width 6 height 6
click at [99, 201] on div "Forecast" at bounding box center [99, 202] width 34 height 10
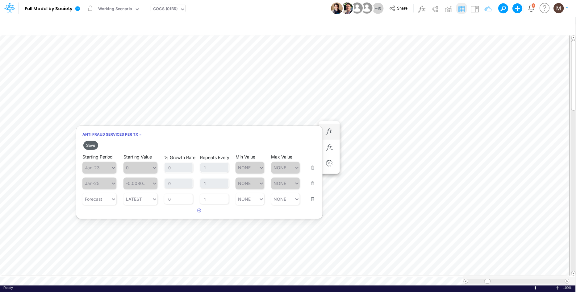
click at [92, 147] on button "Save" at bounding box center [90, 145] width 15 height 9
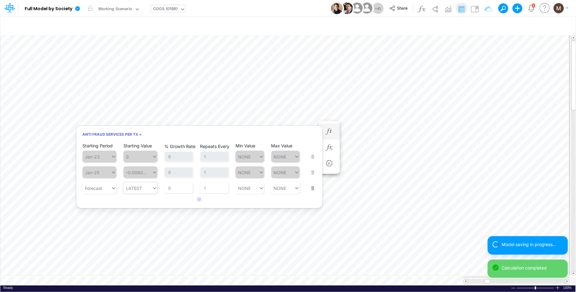
type input "LATEST"
click at [149, 187] on div "LATEST LATEST" at bounding box center [137, 188] width 28 height 9
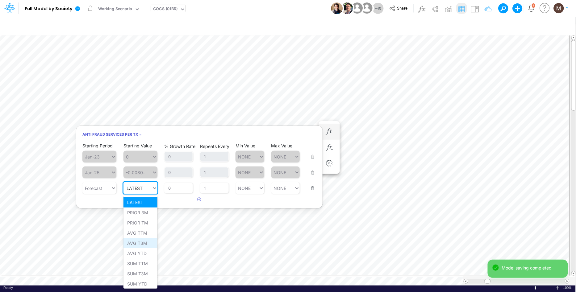
click at [148, 244] on div "AVG T3M" at bounding box center [140, 243] width 34 height 10
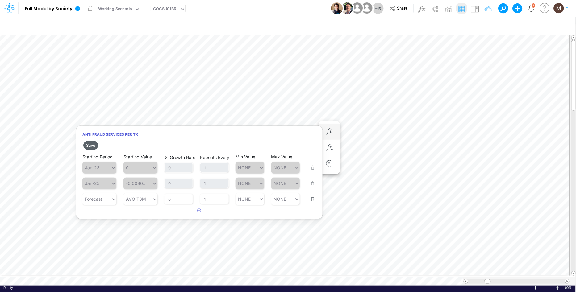
click at [89, 143] on button "Save" at bounding box center [90, 145] width 15 height 9
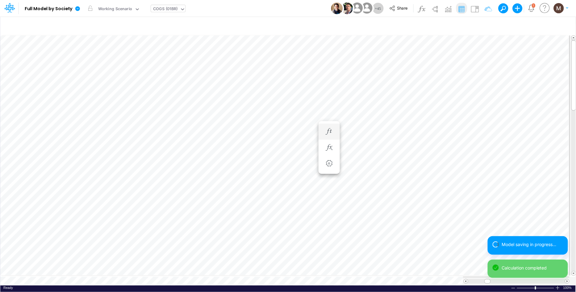
scroll to position [0, 0]
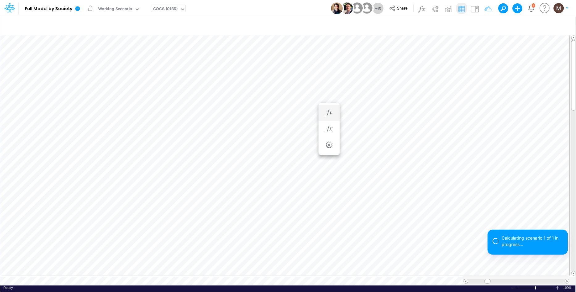
scroll to position [0, 0]
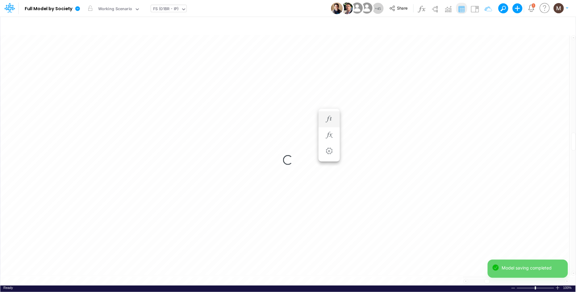
scroll to position [0, 0]
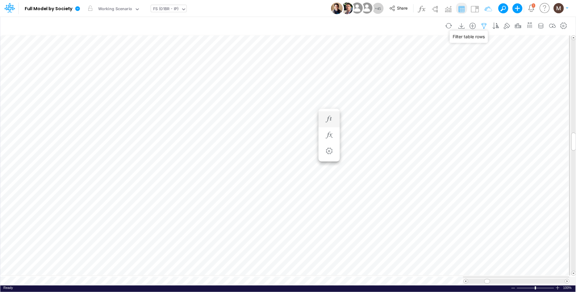
click at [481, 26] on icon "button" at bounding box center [483, 26] width 9 height 6
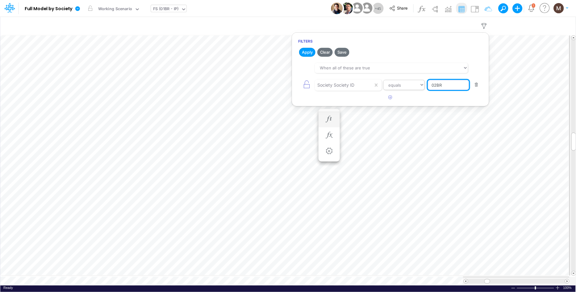
drag, startPoint x: 450, startPoint y: 87, endPoint x: 415, endPoint y: 85, distance: 35.0
click at [415, 85] on div "Society Society ID equals not equal starts with ends with contains 02BR" at bounding box center [390, 85] width 184 height 14
type input "01BR"
click at [304, 53] on button "Apply" at bounding box center [307, 52] width 16 height 9
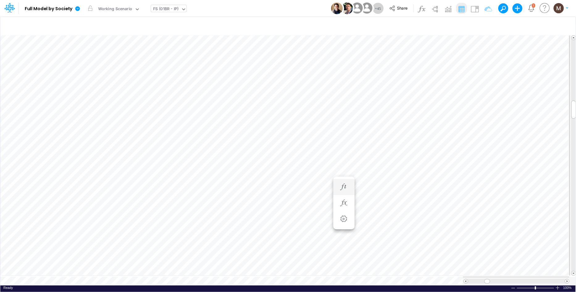
scroll to position [0, 0]
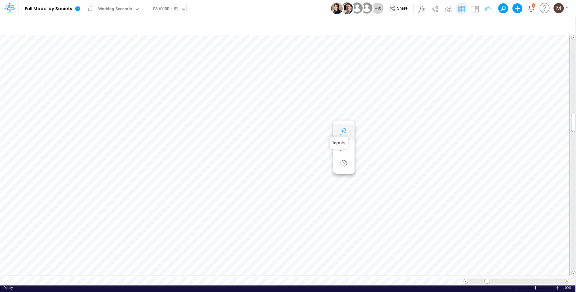
click at [342, 132] on icon "button" at bounding box center [343, 131] width 9 height 6
click at [345, 146] on icon "button" at bounding box center [343, 147] width 9 height 6
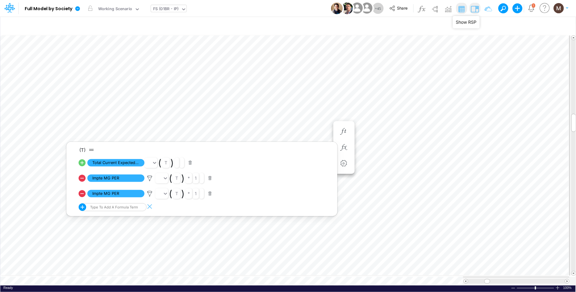
click at [475, 11] on img at bounding box center [474, 9] width 10 height 10
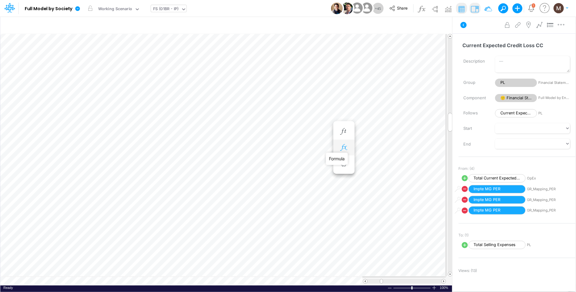
click at [346, 146] on icon "button" at bounding box center [343, 147] width 9 height 6
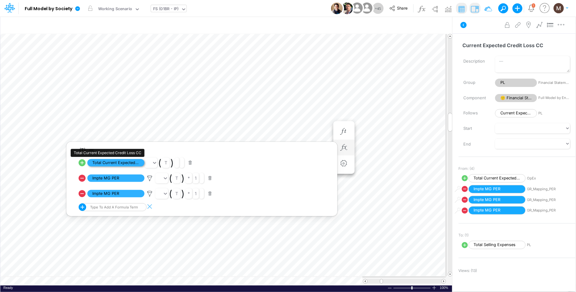
click at [103, 160] on span "Total Current Expected Credit Loss CC" at bounding box center [115, 163] width 57 height 8
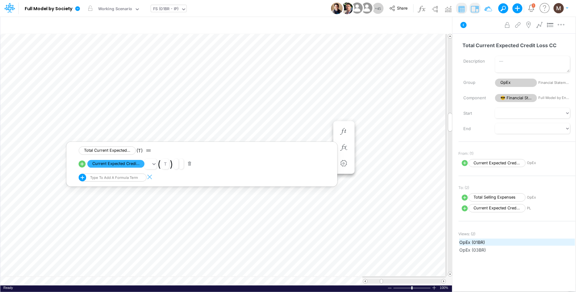
click at [470, 243] on span "OpEx (01BR)" at bounding box center [516, 242] width 115 height 6
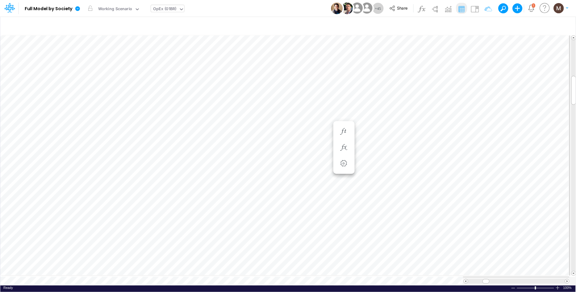
scroll to position [0, 0]
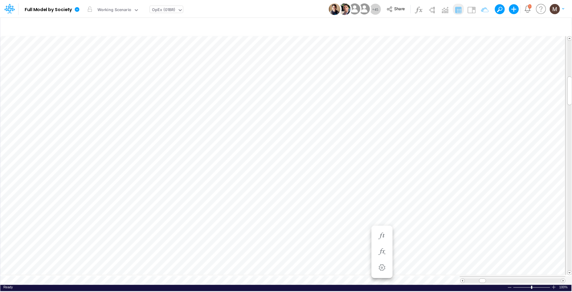
scroll to position [0, 0]
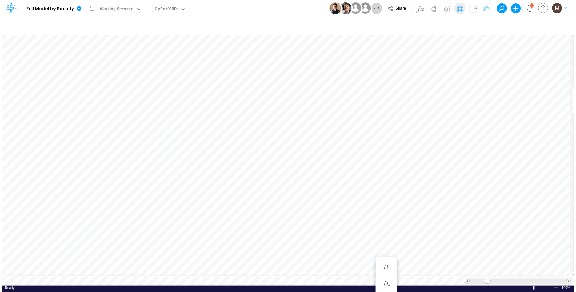
scroll to position [0, 0]
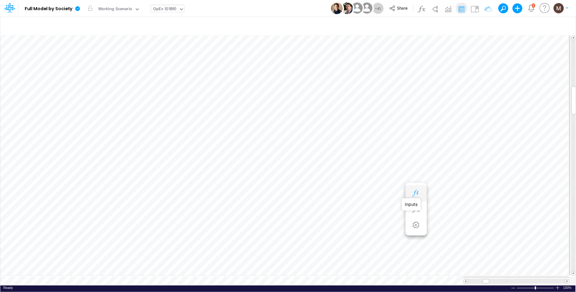
click at [416, 193] on icon "button" at bounding box center [415, 193] width 9 height 6
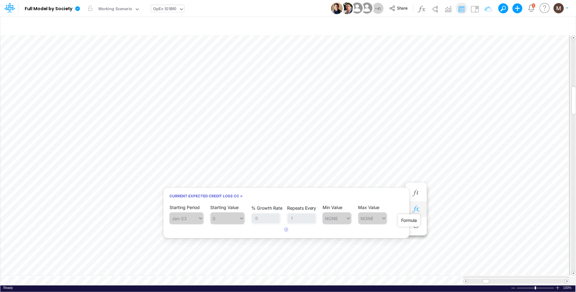
click at [415, 212] on icon "button" at bounding box center [415, 209] width 9 height 6
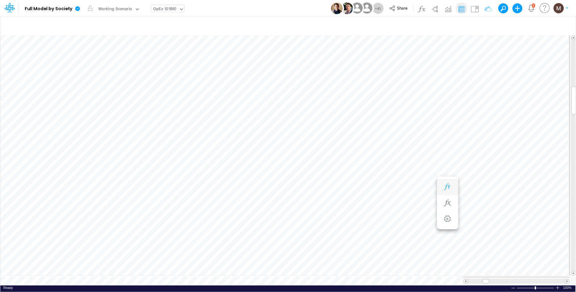
scroll to position [0, 0]
click at [417, 209] on icon "button" at bounding box center [415, 209] width 9 height 6
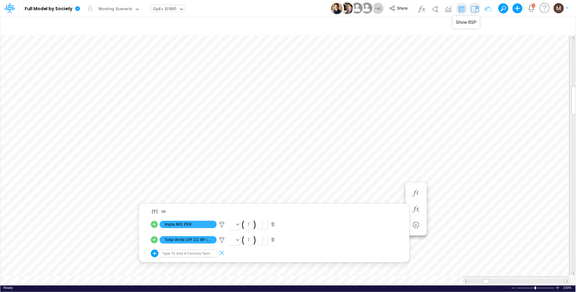
click at [477, 9] on img at bounding box center [474, 9] width 10 height 10
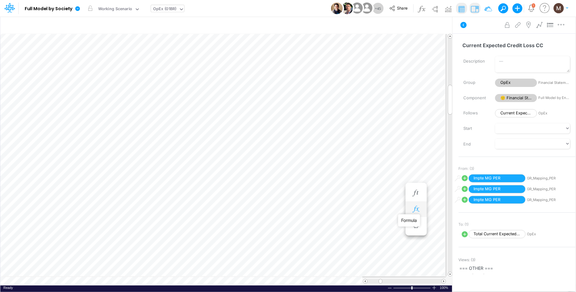
click at [415, 209] on icon "button" at bounding box center [415, 209] width 9 height 6
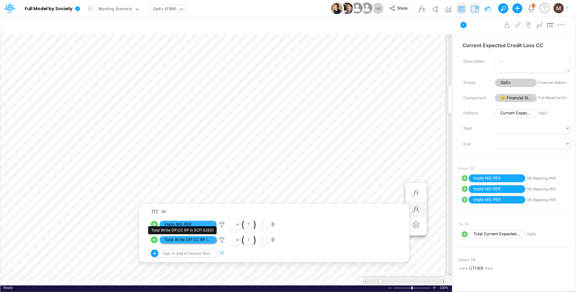
click at [188, 241] on span "Total Write Off CC RP in SCFI (USD)" at bounding box center [187, 240] width 57 height 8
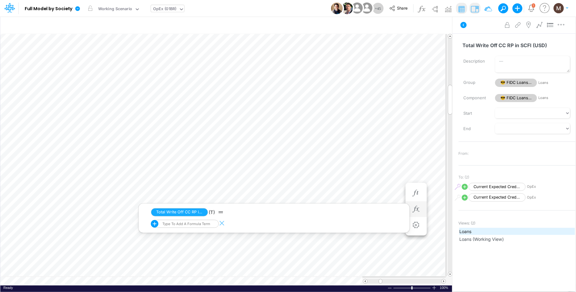
click at [470, 232] on span "Loans" at bounding box center [516, 231] width 115 height 6
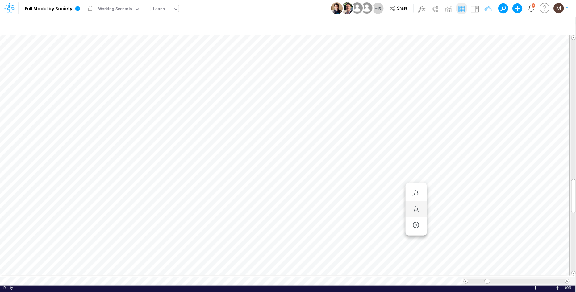
scroll to position [0, 0]
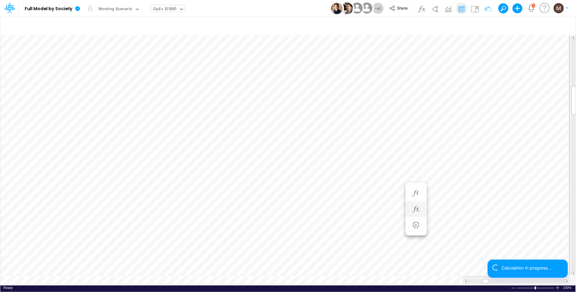
scroll to position [0, 0]
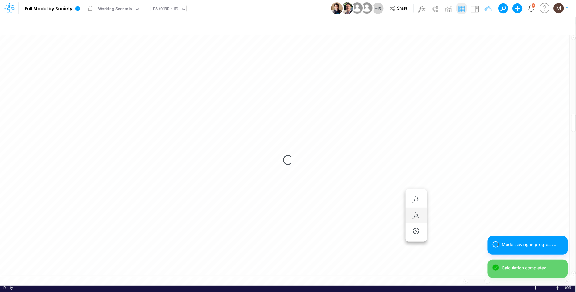
scroll to position [0, 0]
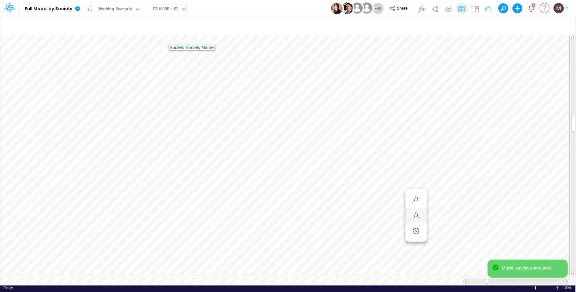
click at [164, 9] on div "FS (01BR - IP)" at bounding box center [166, 9] width 26 height 7
type input "cac"
click at [166, 19] on div "CAC" at bounding box center [192, 20] width 83 height 10
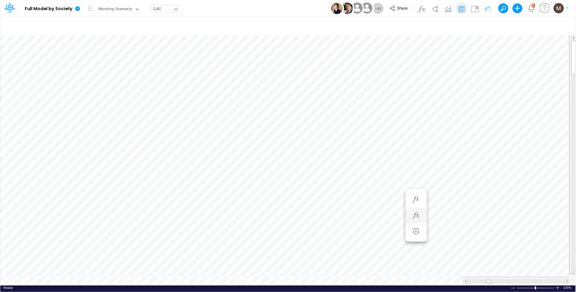
drag, startPoint x: 484, startPoint y: 278, endPoint x: 480, endPoint y: 275, distance: 5.7
click at [488, 279] on span at bounding box center [488, 281] width 4 height 4
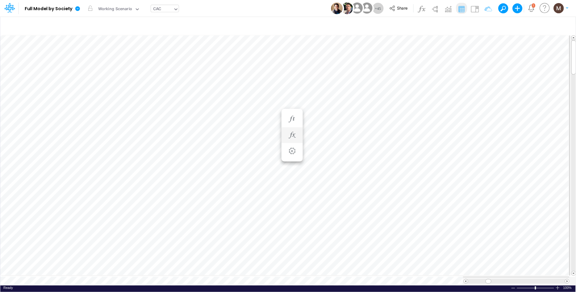
scroll to position [0, 0]
click at [159, 7] on div "CAC" at bounding box center [157, 9] width 8 height 7
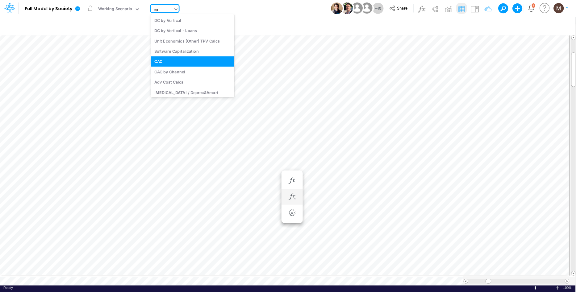
type input "cac"
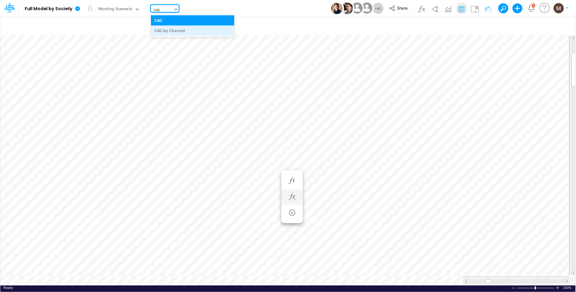
click at [166, 29] on div "CAC by Channel" at bounding box center [192, 31] width 83 height 10
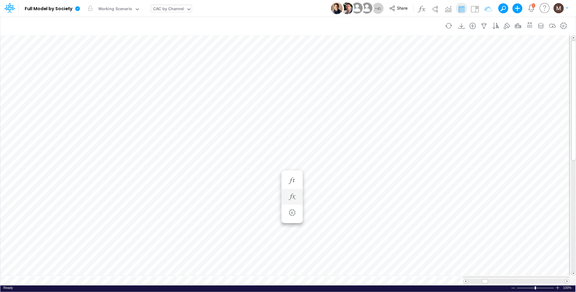
scroll to position [0, 0]
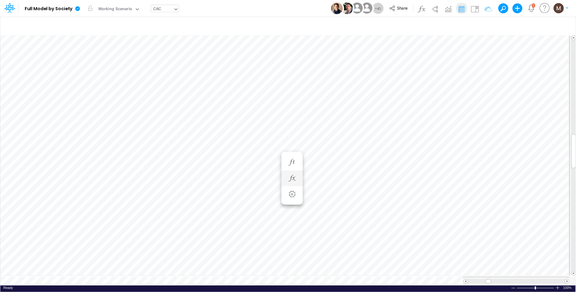
scroll to position [0, 0]
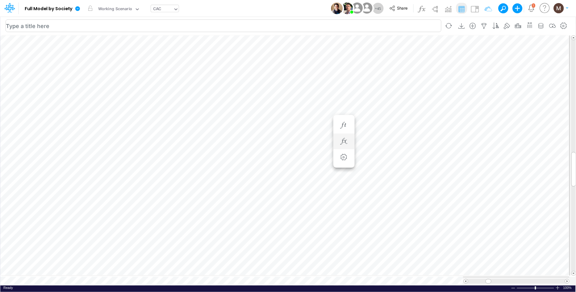
scroll to position [0, 0]
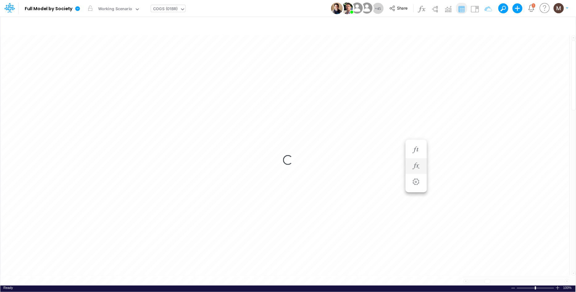
scroll to position [0, 0]
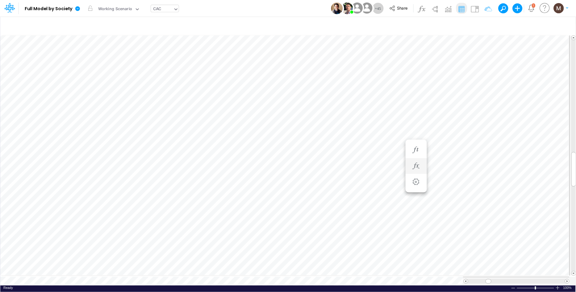
scroll to position [0, 0]
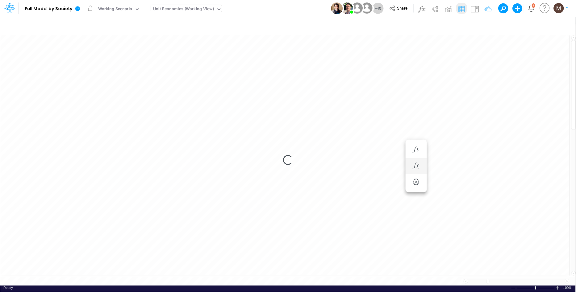
scroll to position [0, 0]
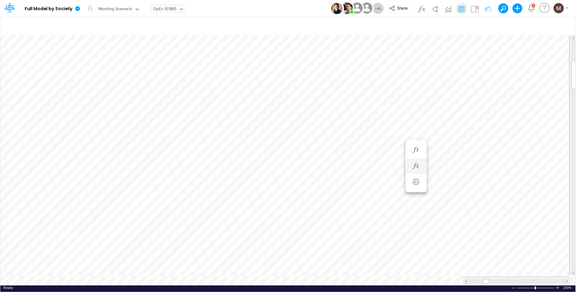
scroll to position [0, 0]
click at [413, 182] on icon "button" at bounding box center [415, 181] width 9 height 6
drag, startPoint x: 386, startPoint y: 166, endPoint x: 390, endPoint y: 166, distance: 3.7
click at [386, 166] on ul "Affiliate Commissions = Affiliate Commissions (Settings)" at bounding box center [384, 190] width 21 height 53
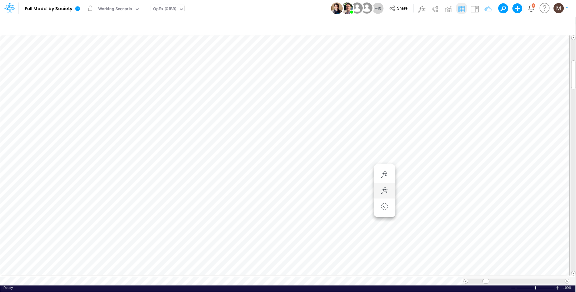
scroll to position [0, 0]
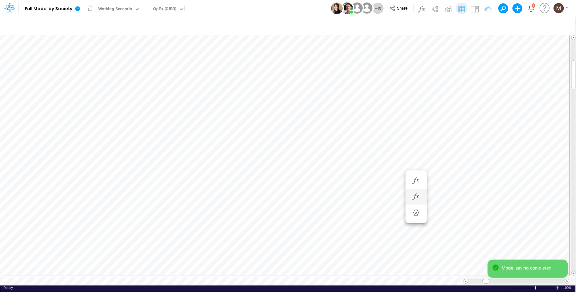
scroll to position [0, 0]
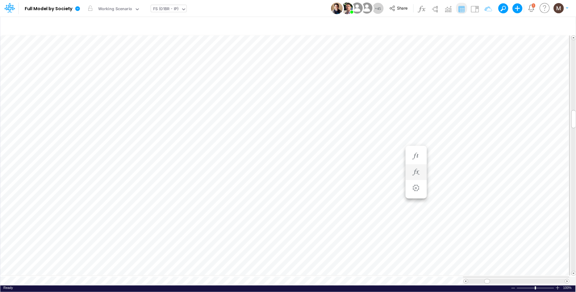
scroll to position [0, 0]
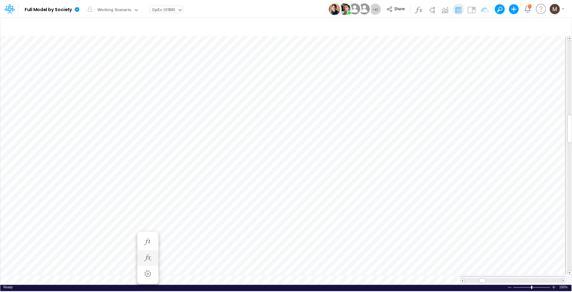
scroll to position [0, 0]
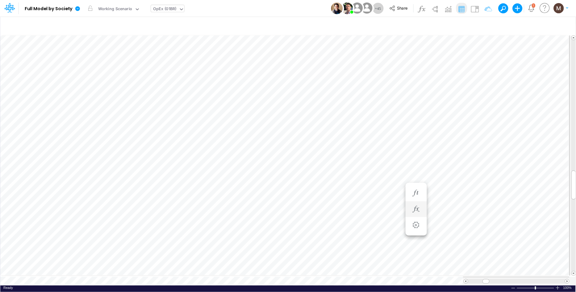
scroll to position [0, 0]
click at [416, 183] on icon "button" at bounding box center [415, 181] width 9 height 6
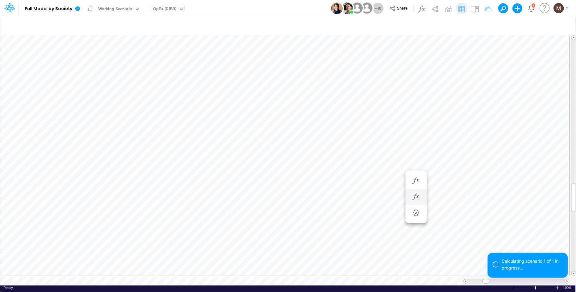
scroll to position [0, 0]
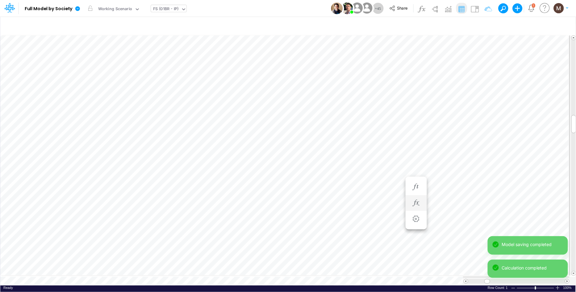
scroll to position [0, 0]
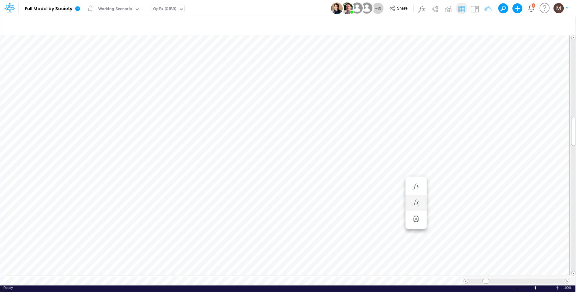
scroll to position [0, 0]
click at [415, 72] on button "button" at bounding box center [415, 76] width 11 height 12
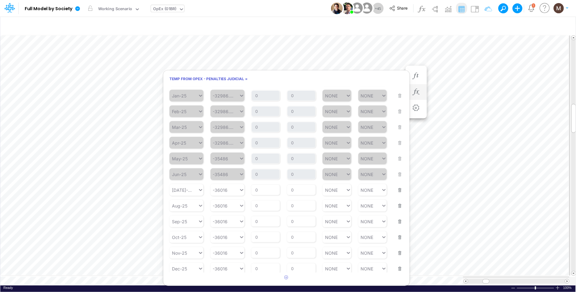
scroll to position [0, 0]
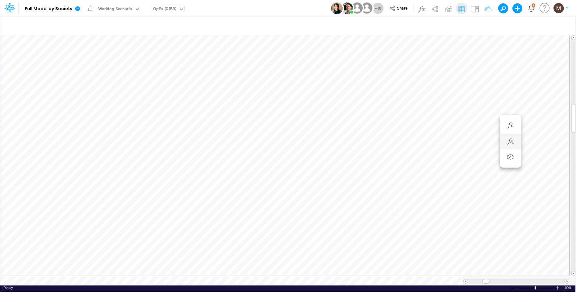
scroll to position [0, 0]
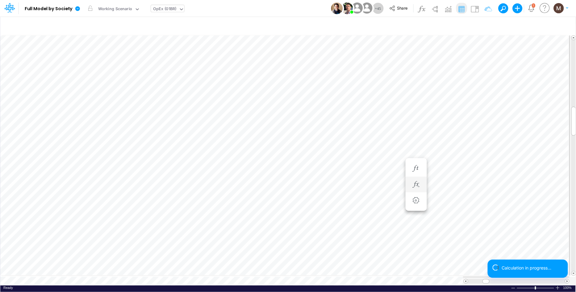
scroll to position [0, 0]
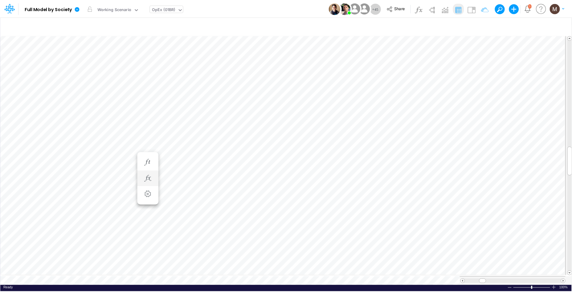
scroll to position [0, 0]
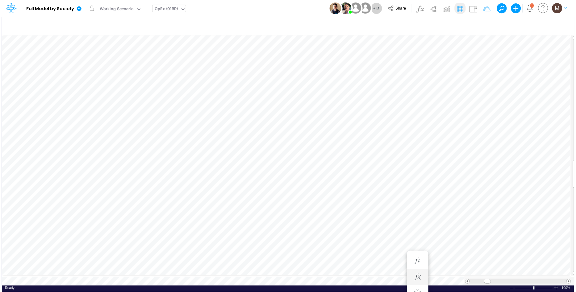
scroll to position [0, 0]
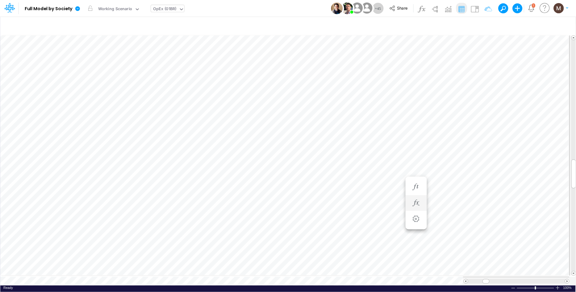
scroll to position [0, 0]
click at [414, 167] on icon "button" at bounding box center [415, 168] width 9 height 6
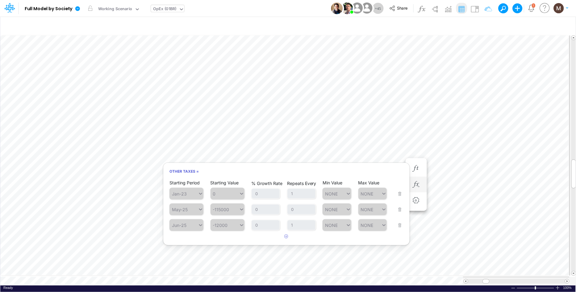
scroll to position [0, 0]
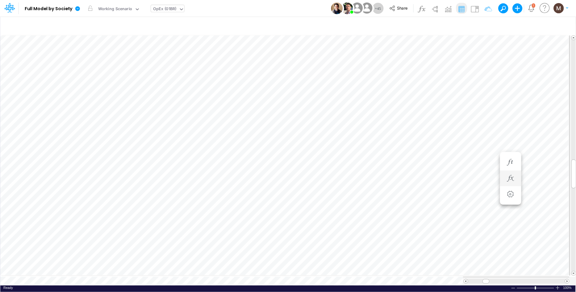
scroll to position [0, 0]
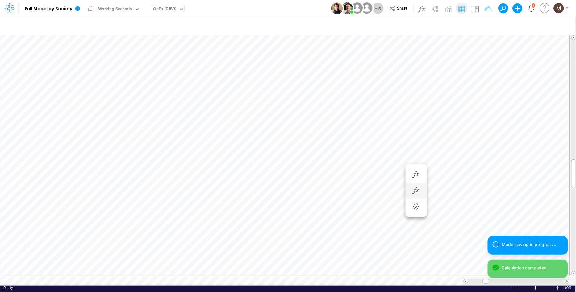
scroll to position [0, 0]
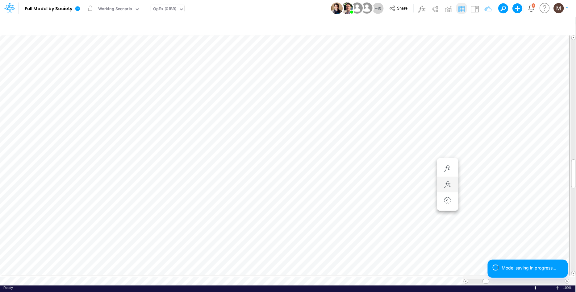
scroll to position [0, 0]
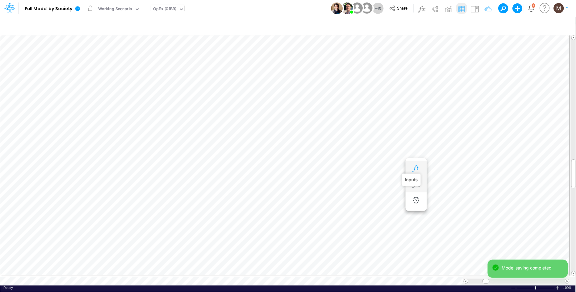
click at [414, 169] on icon "button" at bounding box center [415, 168] width 9 height 6
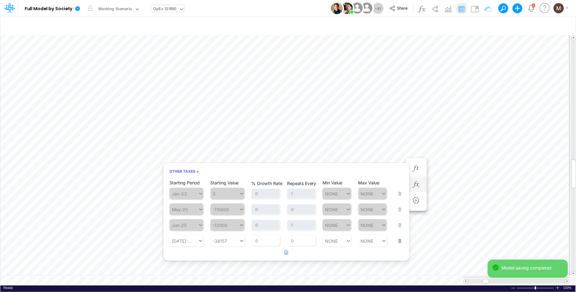
click at [286, 254] on button "button" at bounding box center [286, 252] width 12 height 10
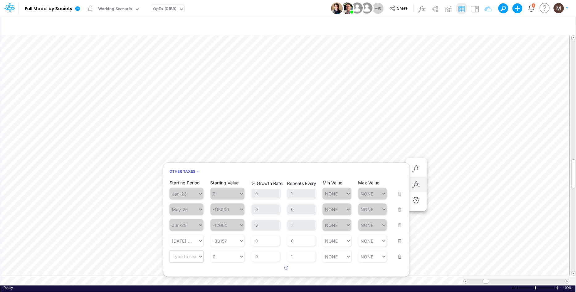
click at [194, 255] on div "Type to search..." at bounding box center [189, 256] width 34 height 5
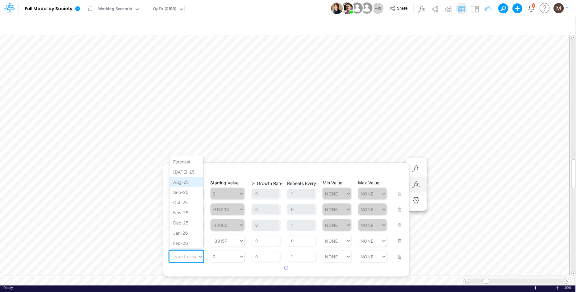
click at [189, 180] on div "Aug-25" at bounding box center [186, 182] width 34 height 10
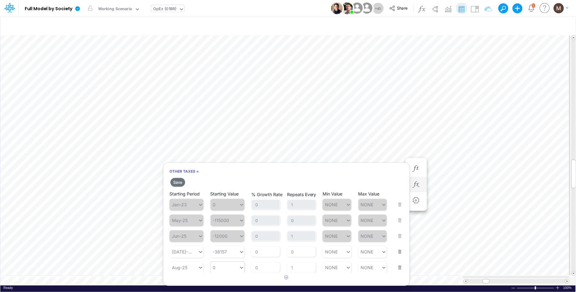
scroll to position [1, 0]
click at [220, 265] on div "0 0" at bounding box center [224, 266] width 28 height 9
click at [227, 253] on div "Set value -12000" at bounding box center [231, 251] width 42 height 10
type input "-12000"
click at [181, 182] on button "Save" at bounding box center [177, 182] width 15 height 9
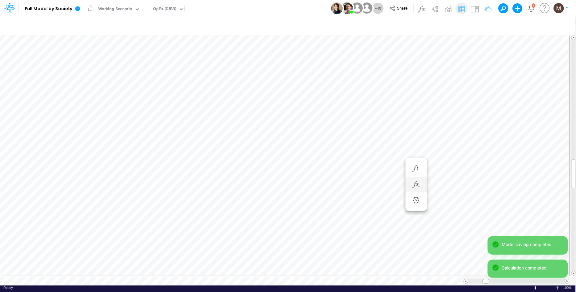
scroll to position [0, 0]
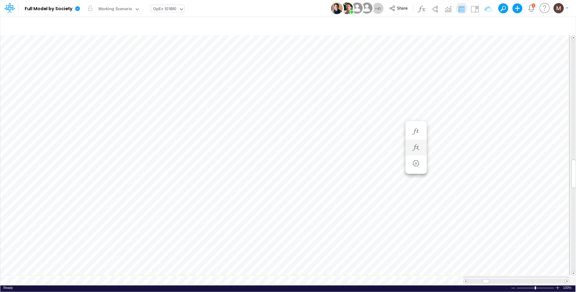
type input "Consolidated FS - USGAAP"
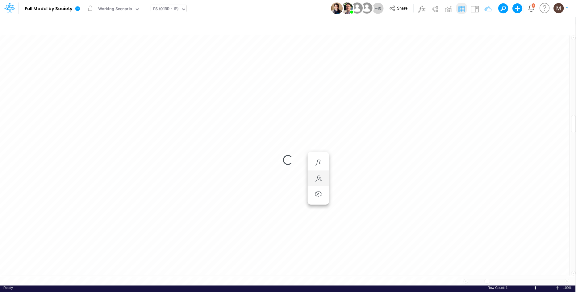
scroll to position [0, 0]
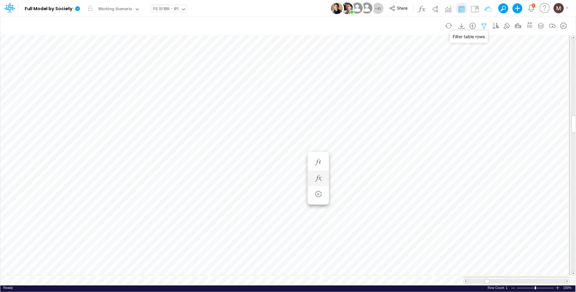
click at [485, 27] on icon "button" at bounding box center [483, 26] width 9 height 6
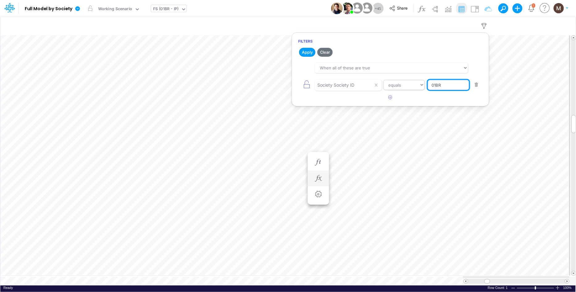
drag, startPoint x: 453, startPoint y: 87, endPoint x: 404, endPoint y: 82, distance: 49.9
click at [408, 83] on div "Society Society ID equals not equal starts with ends with contains 01BR" at bounding box center [390, 85] width 184 height 14
type input "03BR"
click at [302, 50] on button "Apply" at bounding box center [307, 52] width 16 height 9
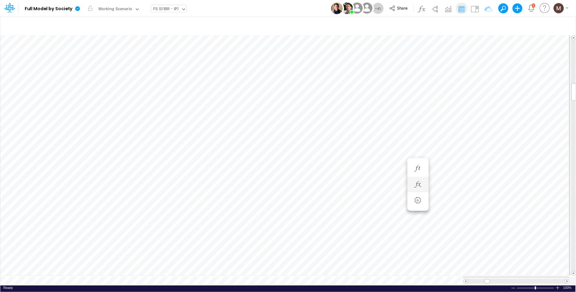
scroll to position [0, 0]
click at [345, 182] on icon "button" at bounding box center [343, 181] width 9 height 6
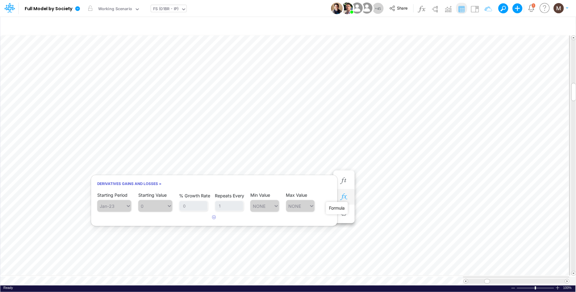
click at [347, 194] on icon "button" at bounding box center [343, 197] width 9 height 6
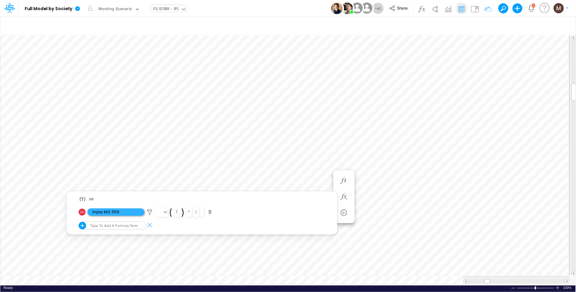
click at [123, 212] on span "Impte MG PER" at bounding box center [115, 213] width 57 height 8
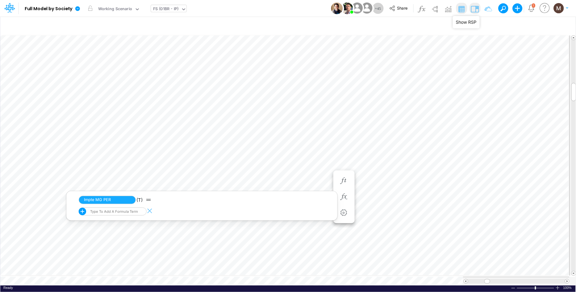
click at [473, 11] on img at bounding box center [474, 9] width 10 height 10
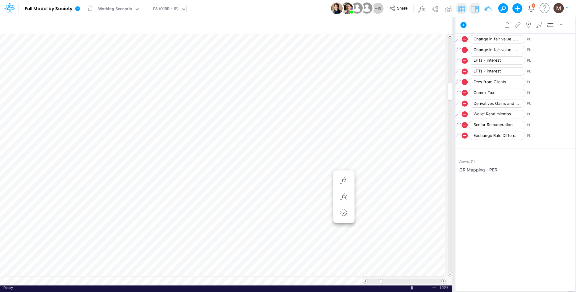
scroll to position [0, 0]
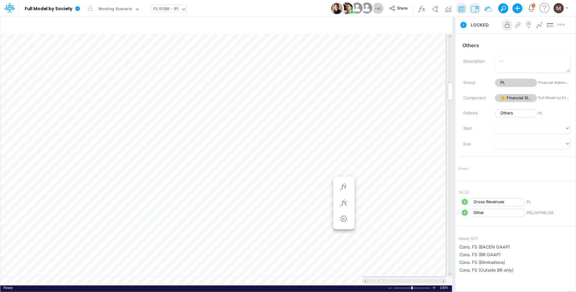
scroll to position [0, 0]
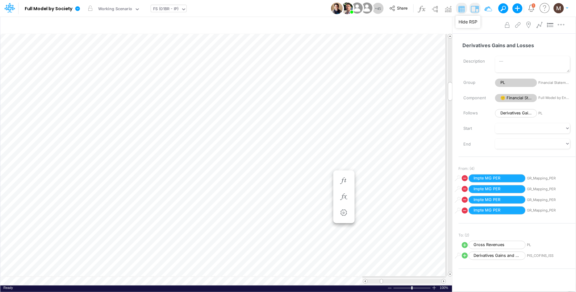
click at [475, 11] on img at bounding box center [474, 9] width 10 height 10
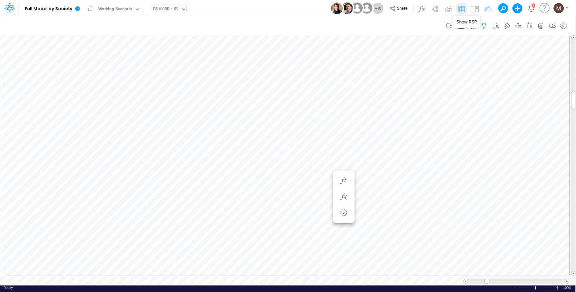
click at [486, 24] on icon "button" at bounding box center [483, 26] width 9 height 6
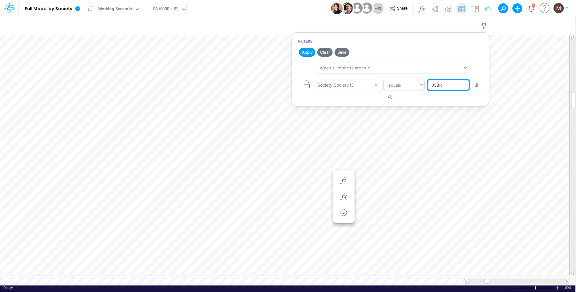
drag, startPoint x: 446, startPoint y: 85, endPoint x: 423, endPoint y: 87, distance: 22.6
click at [423, 87] on div "Society Society ID equals not equal starts with ends with contains 03BR" at bounding box center [390, 85] width 184 height 14
type input "02BR"
click at [311, 54] on button "Apply" at bounding box center [307, 52] width 16 height 9
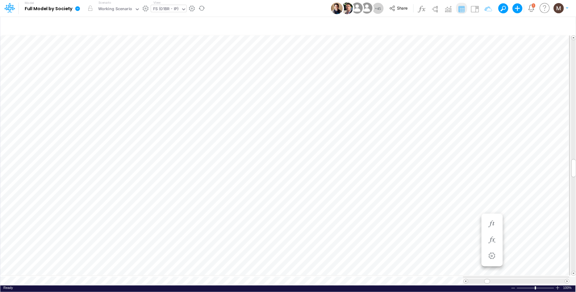
click at [75, 9] on icon at bounding box center [78, 9] width 6 height 6
click at [89, 65] on button "View model info" at bounding box center [109, 64] width 66 height 10
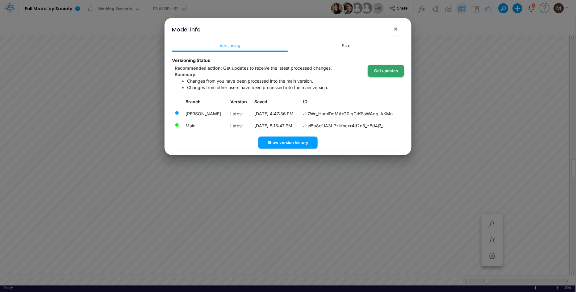
click at [386, 67] on button "Get updates" at bounding box center [386, 71] width 36 height 12
click at [380, 74] on button "Get updates" at bounding box center [386, 71] width 36 height 12
drag, startPoint x: 396, startPoint y: 33, endPoint x: 394, endPoint y: 36, distance: 3.6
click at [396, 33] on button "×" at bounding box center [395, 29] width 15 height 15
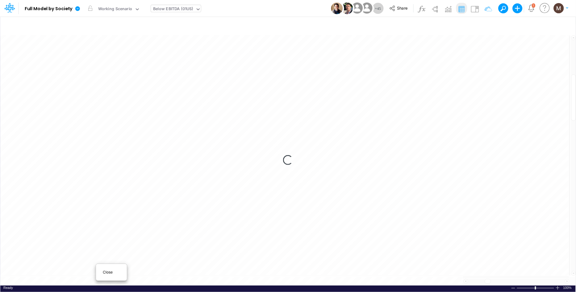
click at [103, 271] on span "Close" at bounding box center [111, 273] width 17 height 6
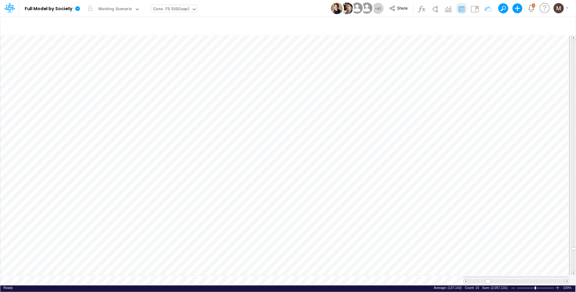
type input "Consolidated FS - USGAAP"
click at [113, 272] on div "Close" at bounding box center [122, 271] width 27 height 7
click at [136, 274] on div "Close" at bounding box center [146, 271] width 27 height 7
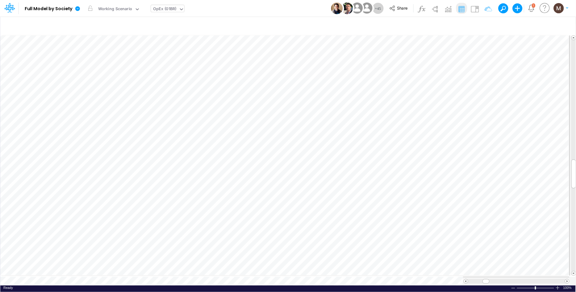
scroll to position [0, 0]
click at [108, 268] on span "Close" at bounding box center [110, 270] width 17 height 6
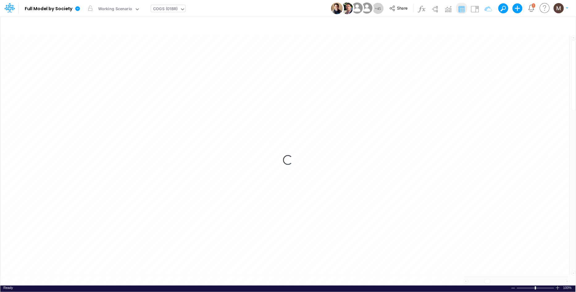
scroll to position [0, 0]
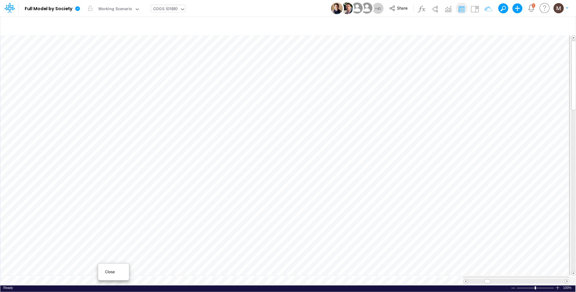
click at [106, 271] on span "Close" at bounding box center [113, 272] width 17 height 6
click at [92, 271] on div "Close" at bounding box center [101, 272] width 27 height 7
click at [173, 273] on span "Close" at bounding box center [178, 273] width 17 height 6
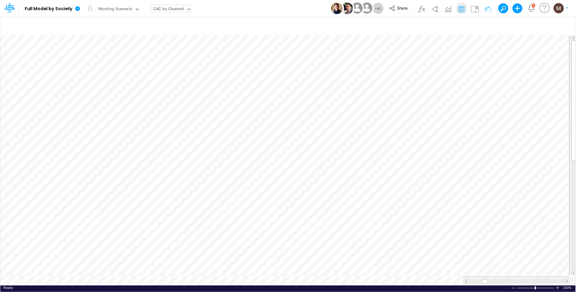
scroll to position [0, 0]
click at [190, 274] on div "Close" at bounding box center [202, 271] width 27 height 7
click at [481, 27] on icon "button" at bounding box center [483, 26] width 9 height 6
click at [485, 24] on icon "button" at bounding box center [483, 26] width 9 height 6
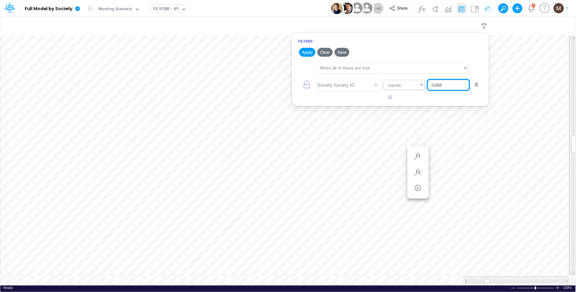
drag, startPoint x: 444, startPoint y: 85, endPoint x: 423, endPoint y: 84, distance: 20.7
click at [423, 84] on div "Society Society ID equals not equal starts with ends with contains 02BR" at bounding box center [390, 85] width 184 height 14
type input "01BR"
click at [310, 52] on button "Apply" at bounding box center [307, 52] width 16 height 9
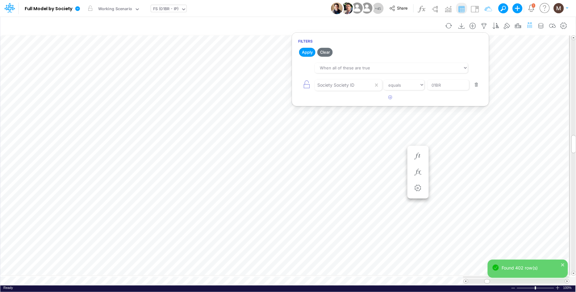
scroll to position [0, 0]
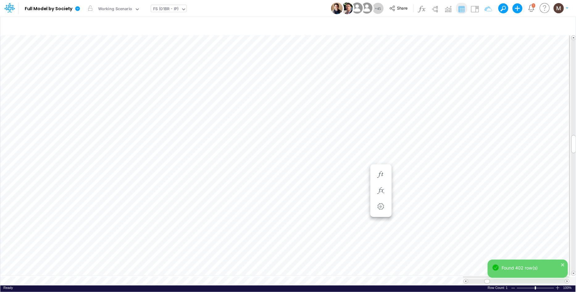
scroll to position [0, 0]
